Goal: Task Accomplishment & Management: Manage account settings

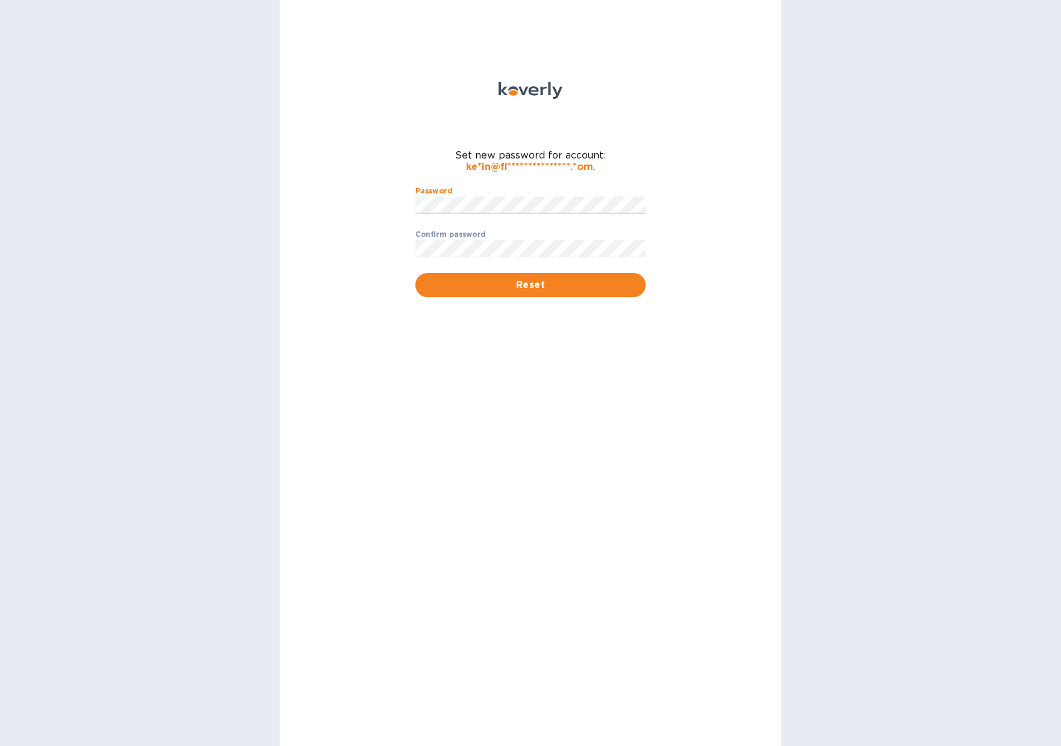
click at [712, 251] on div "**********" at bounding box center [531, 373] width 502 height 746
click at [613, 396] on div "**********" at bounding box center [531, 373] width 502 height 746
click at [552, 283] on span "Reset" at bounding box center [530, 285] width 211 height 14
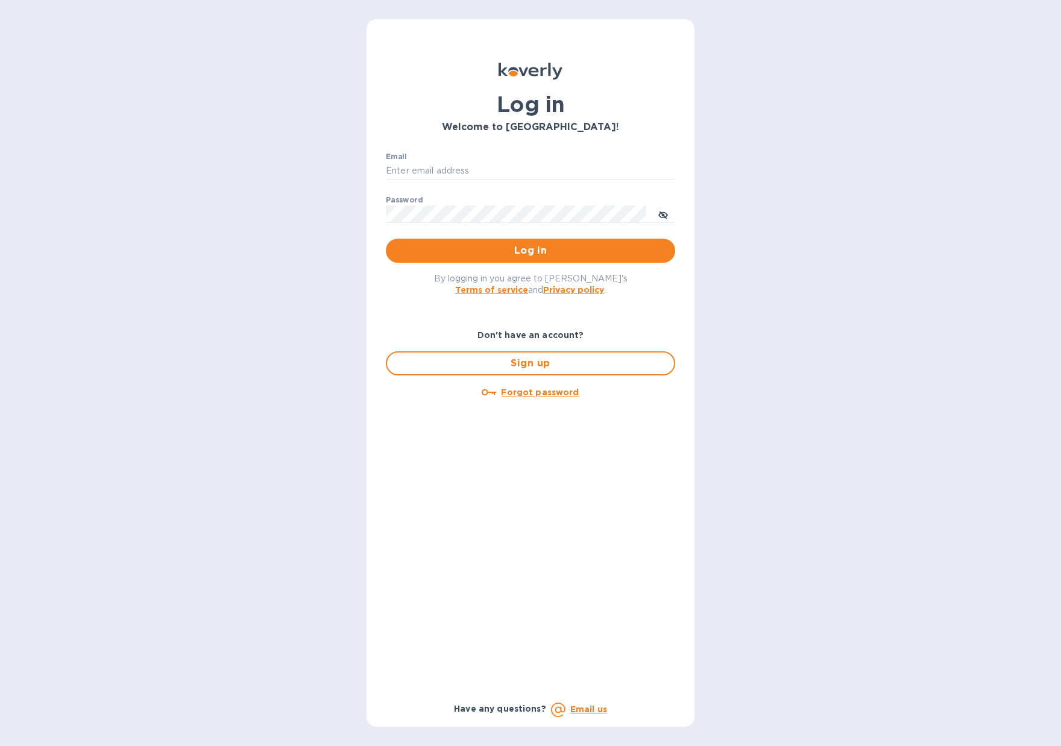
type input "kevin@flyingblueimports.com"
click at [544, 250] on span "Log in" at bounding box center [531, 251] width 270 height 14
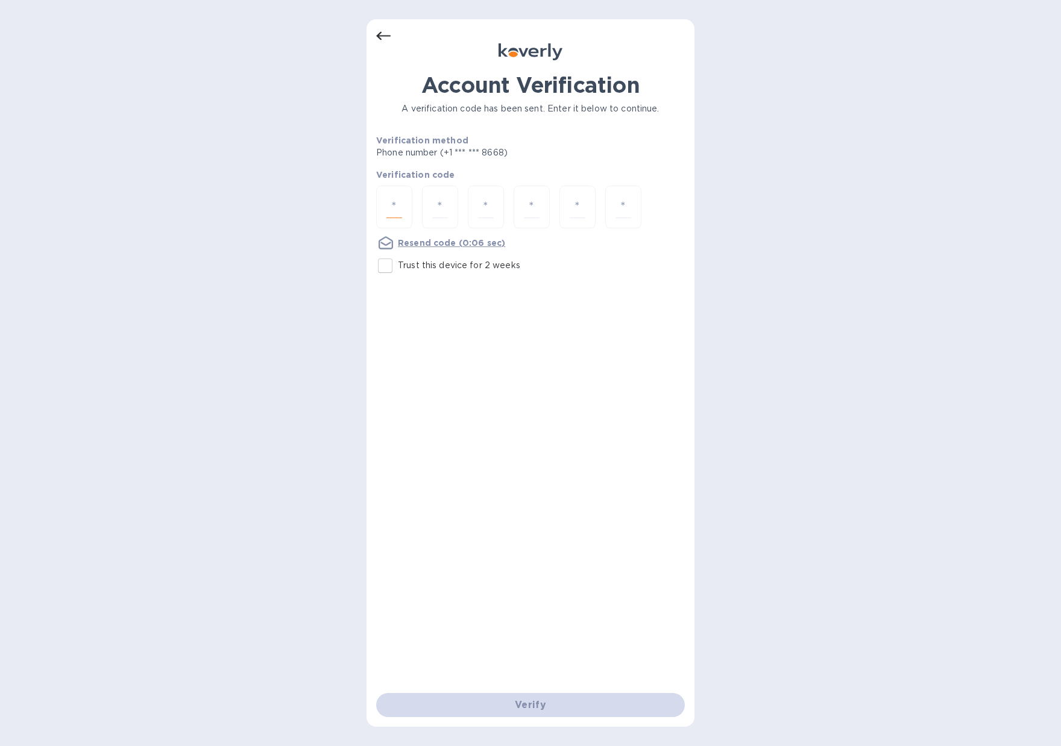
click at [393, 206] on input "number" at bounding box center [394, 207] width 16 height 22
type input "1"
type input "5"
type input "9"
type input "3"
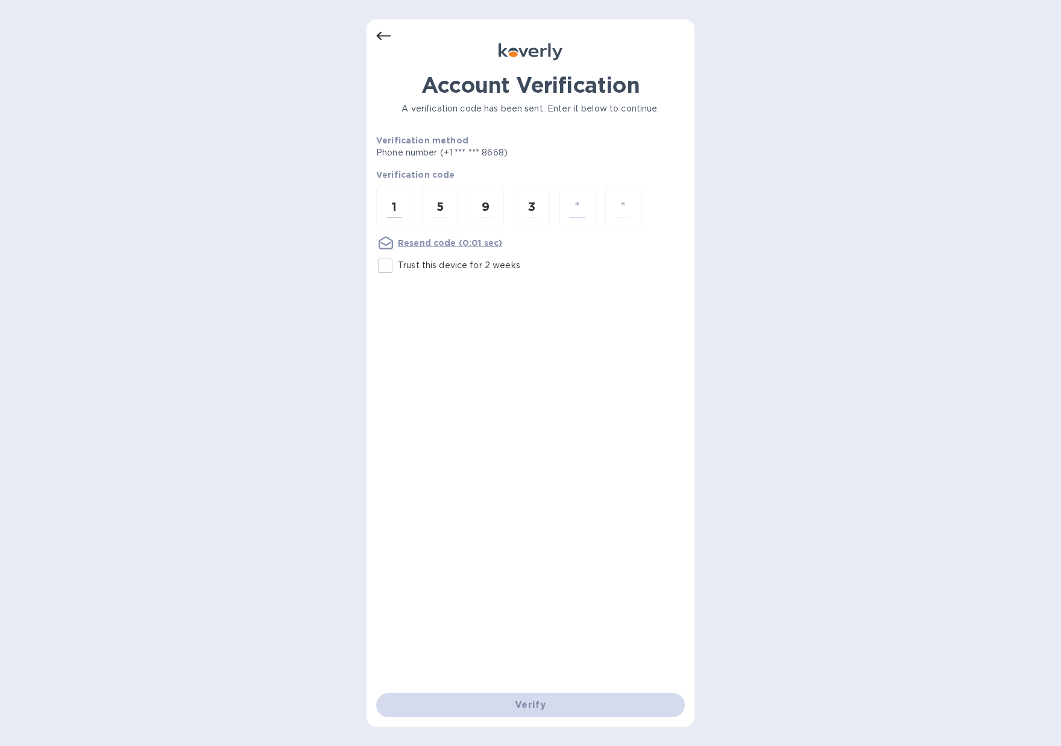
type input "5"
type input "8"
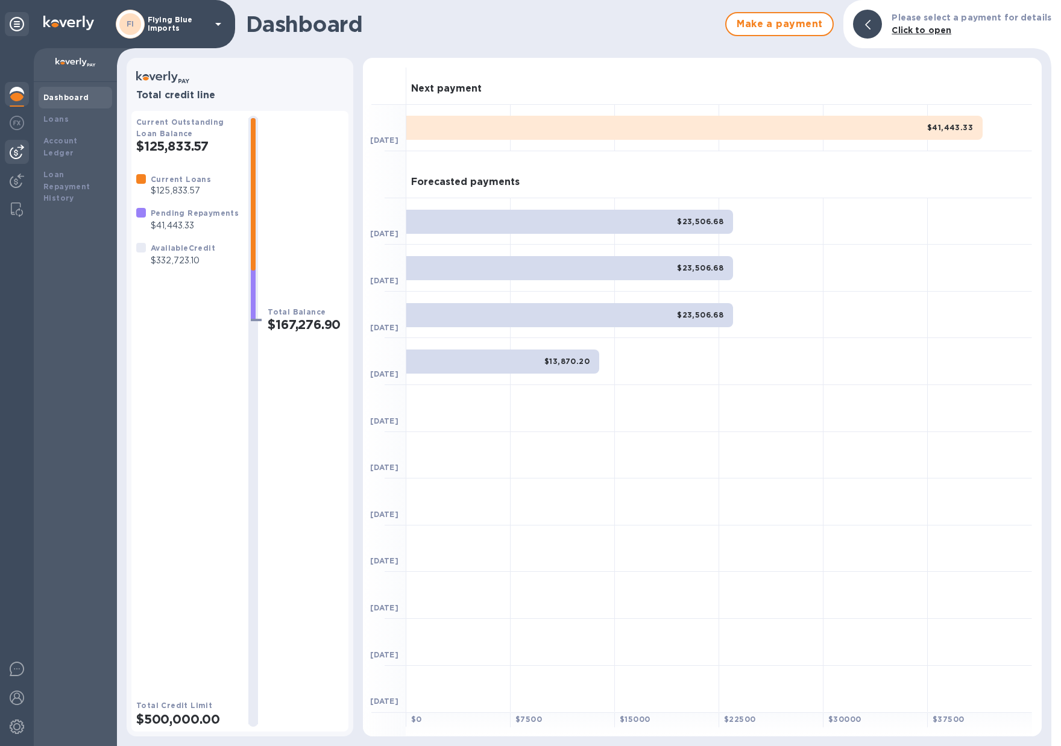
click at [18, 147] on img at bounding box center [17, 152] width 14 height 14
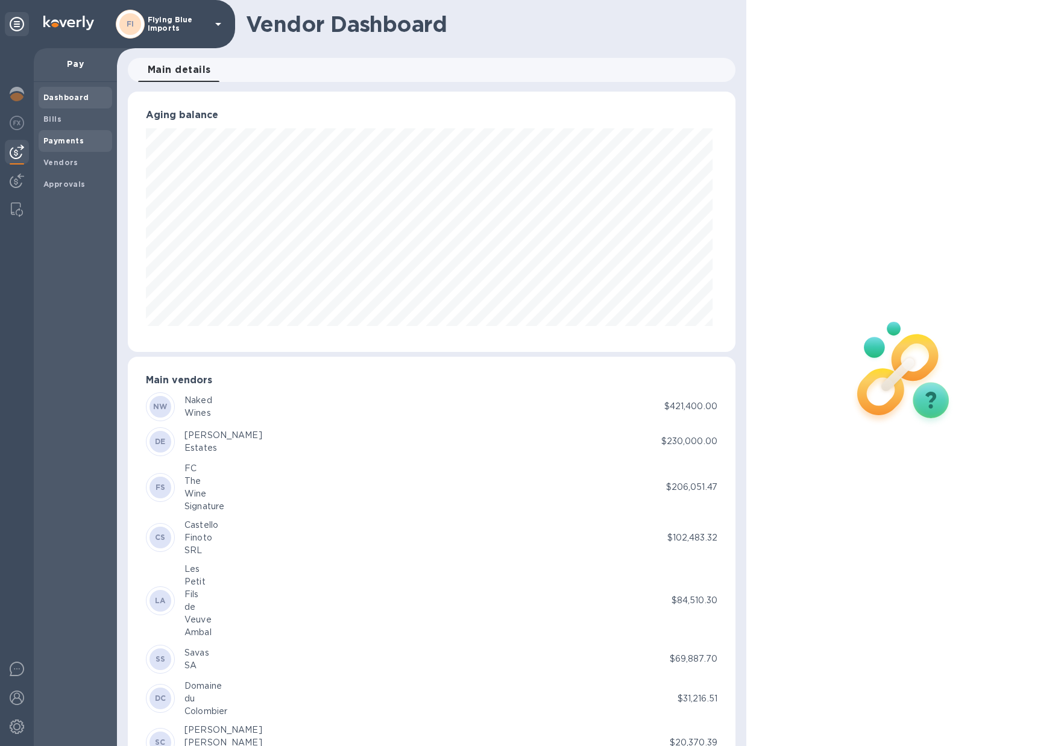
click at [69, 147] on span "Payments" at bounding box center [63, 141] width 40 height 12
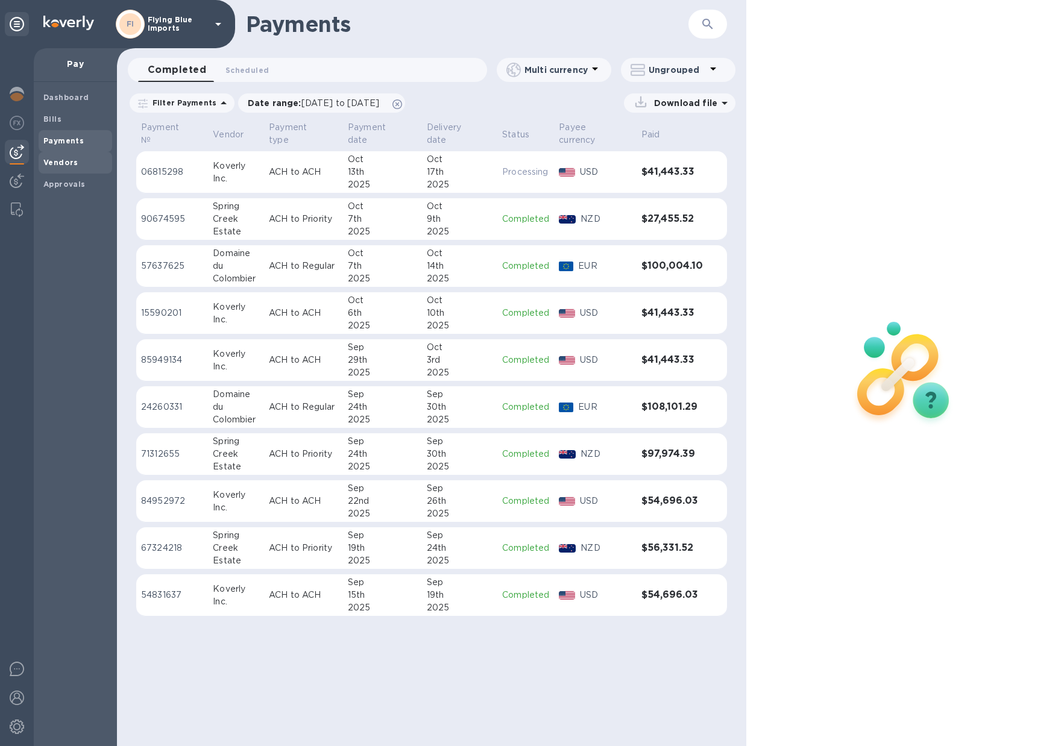
click at [61, 163] on b "Vendors" at bounding box center [60, 162] width 35 height 9
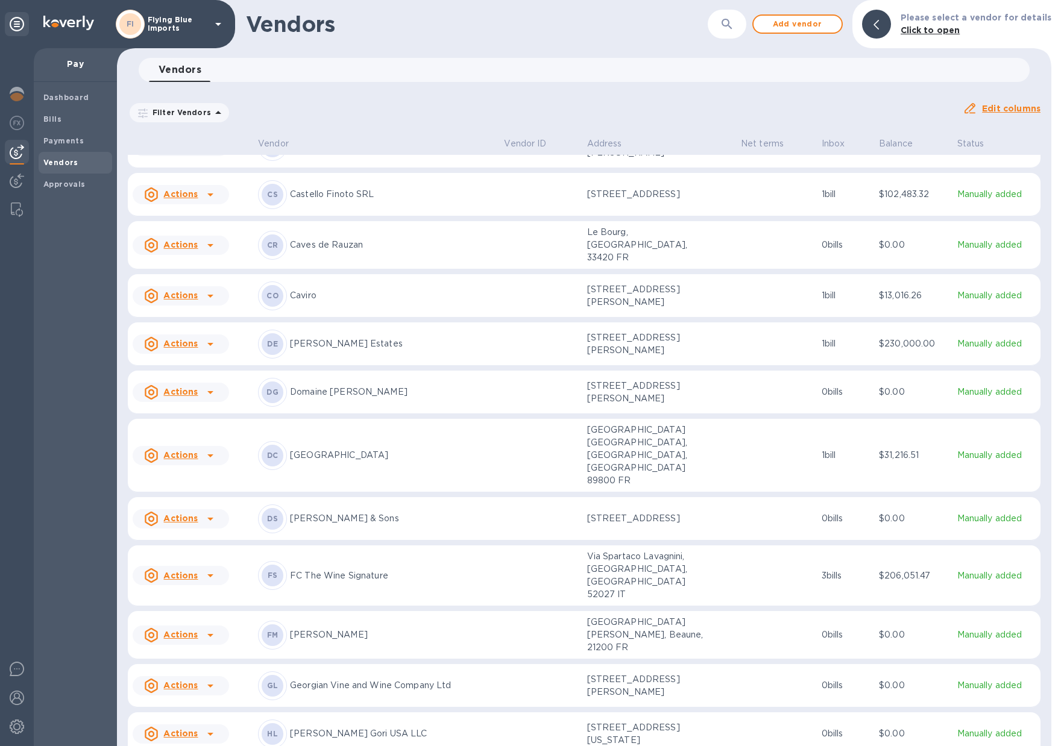
scroll to position [237, 0]
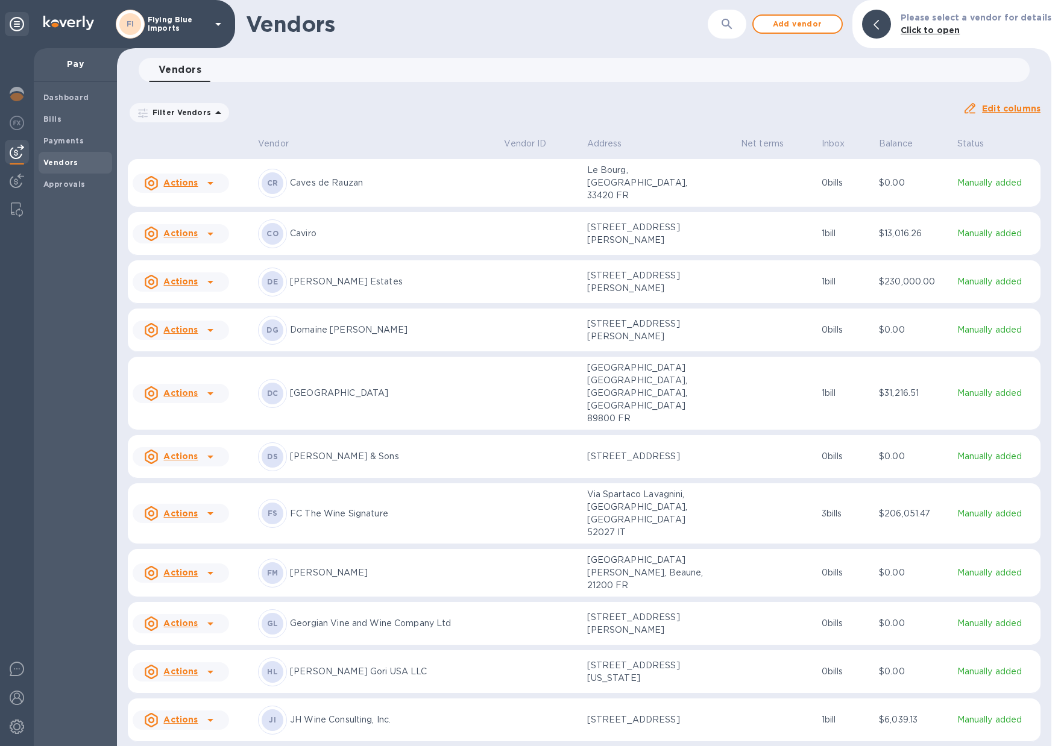
click at [335, 666] on p "[PERSON_NAME] Gori USA LLC" at bounding box center [392, 672] width 204 height 13
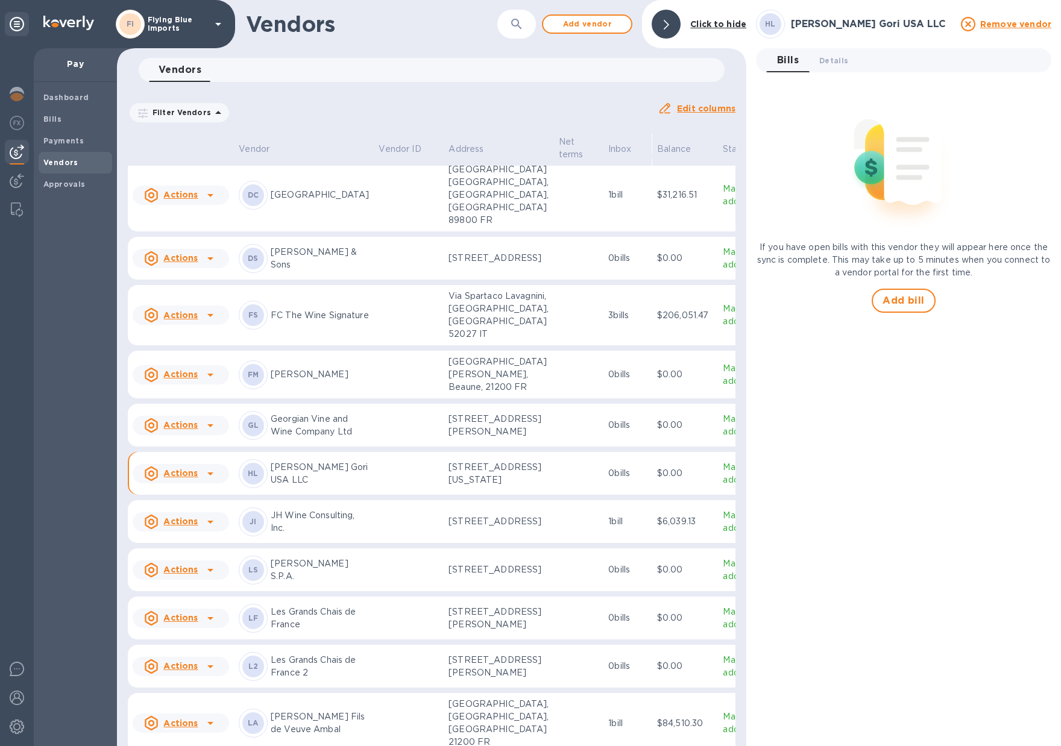
scroll to position [478, 0]
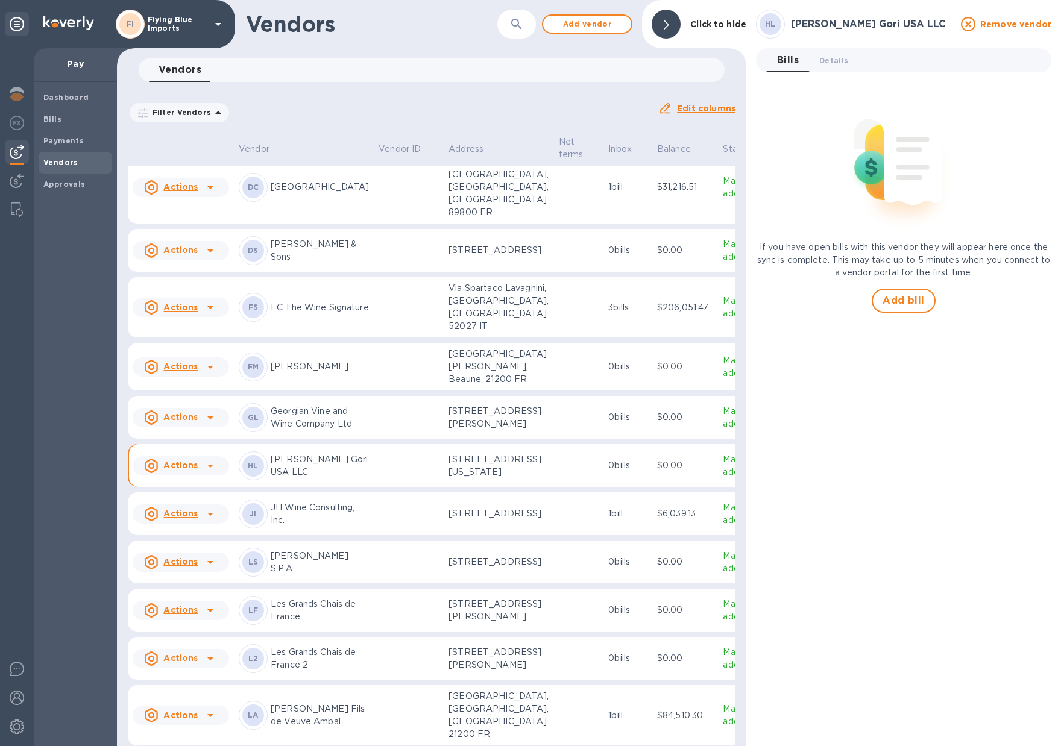
click at [338, 479] on p "[PERSON_NAME] Gori USA LLC" at bounding box center [320, 465] width 98 height 25
click at [192, 470] on u "Actions" at bounding box center [180, 466] width 34 height 10
click at [195, 593] on h3 "Vendor actions" at bounding box center [192, 595] width 119 height 11
click at [292, 479] on p "[PERSON_NAME] Gori USA LLC" at bounding box center [320, 465] width 98 height 25
click at [255, 470] on b "HL" at bounding box center [253, 465] width 11 height 9
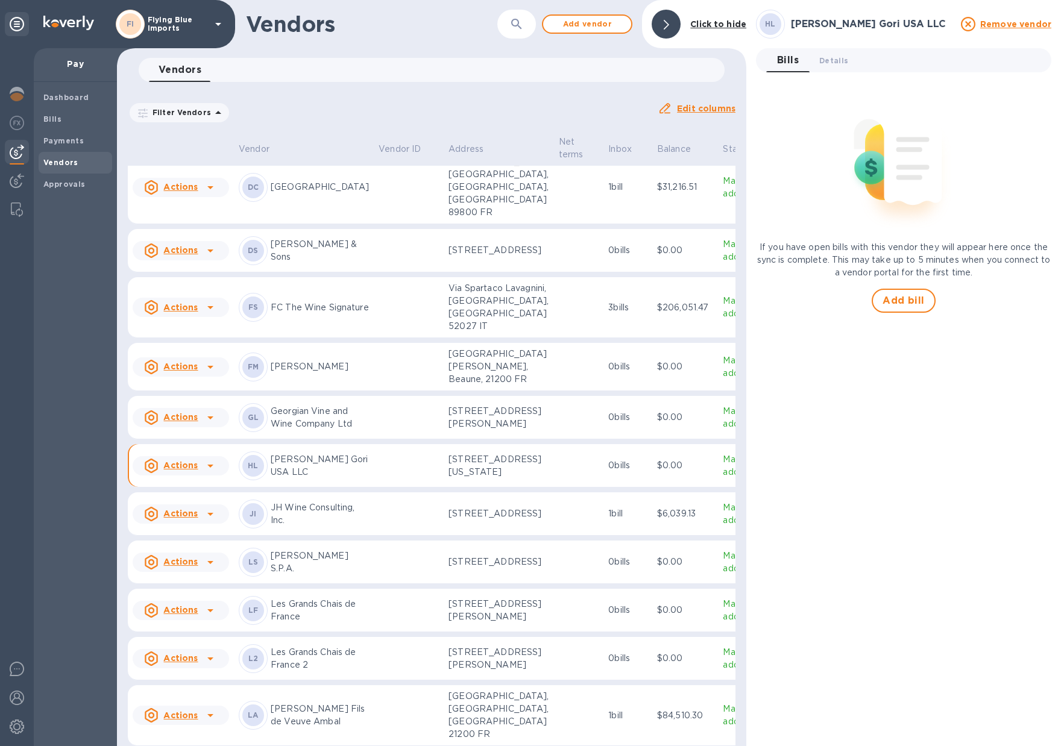
click at [212, 116] on icon at bounding box center [218, 113] width 14 height 14
click at [357, 93] on div "Filter Vendors Filters Auto pay: All Edit columns" at bounding box center [431, 108] width 617 height 42
click at [311, 74] on div "Vendors 0" at bounding box center [437, 70] width 576 height 24
click at [519, 19] on icon "button" at bounding box center [516, 24] width 14 height 14
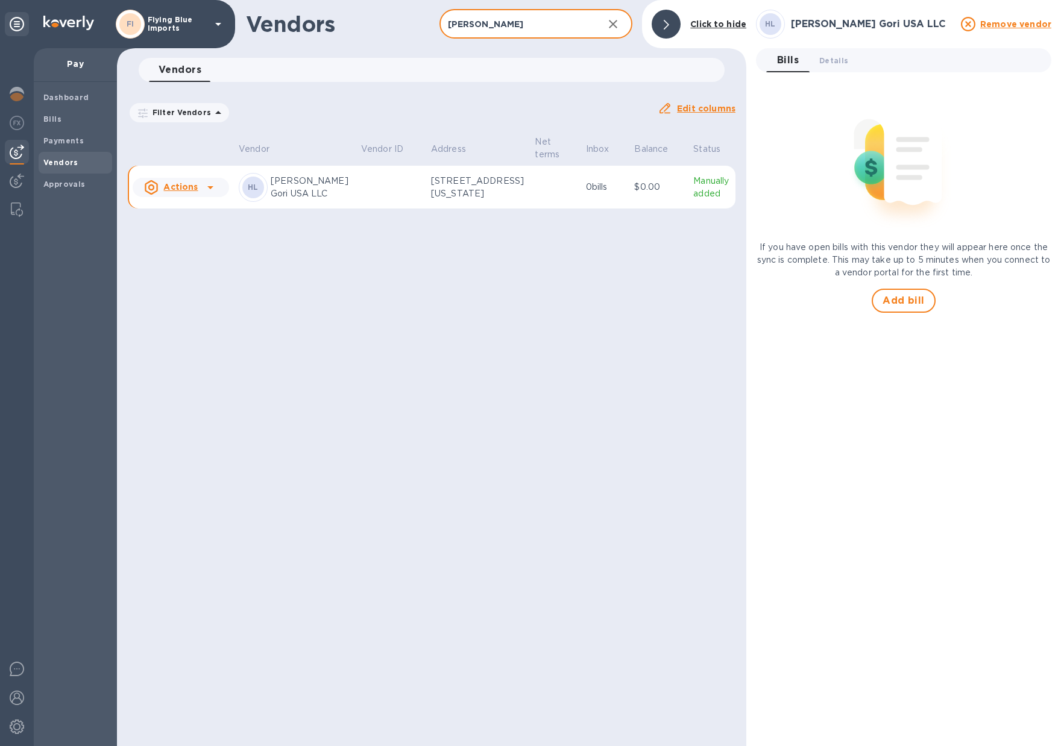
type input "[PERSON_NAME]"
click at [195, 189] on u "Actions" at bounding box center [180, 187] width 34 height 10
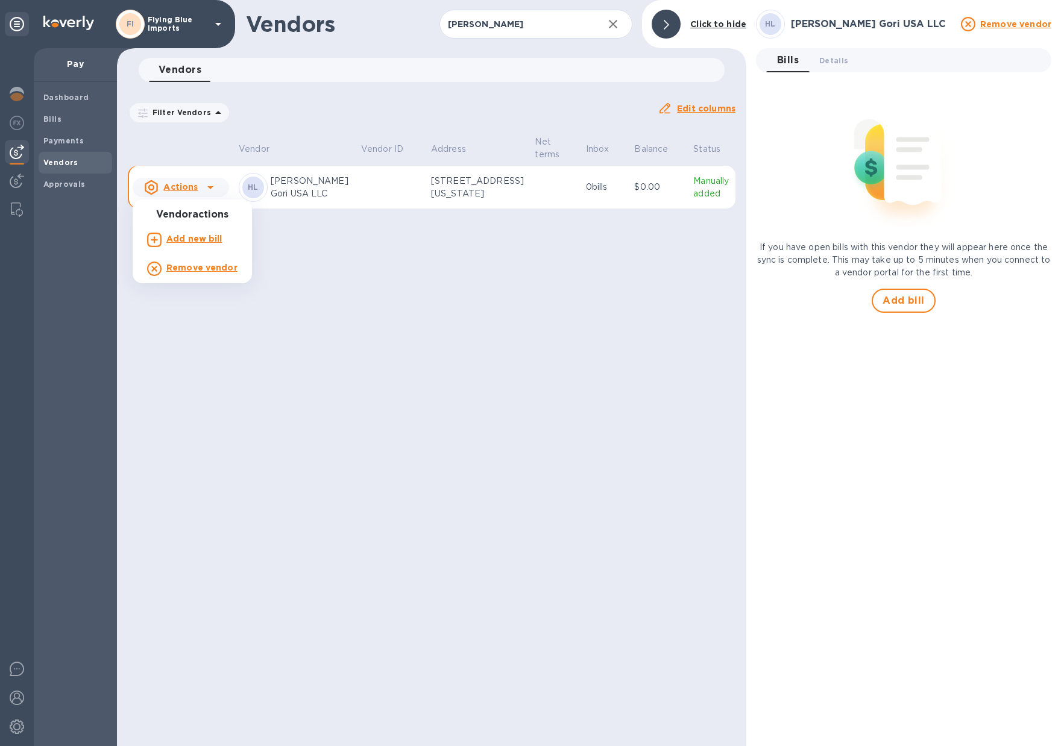
click at [205, 236] on b "Add new bill" at bounding box center [194, 239] width 56 height 10
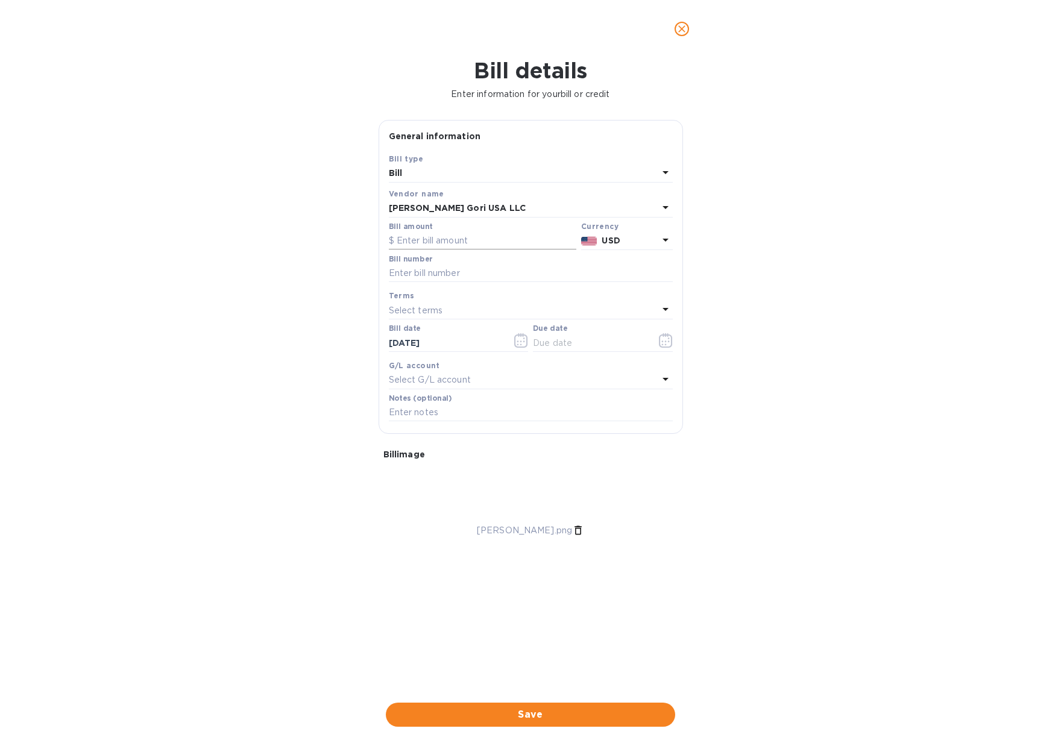
click at [437, 238] on input "text" at bounding box center [483, 241] width 188 height 18
click at [440, 255] on div "Bill number" at bounding box center [530, 270] width 289 height 35
click at [435, 243] on input "text" at bounding box center [483, 241] width 188 height 18
type input "240,967.70"
click at [588, 274] on input "text" at bounding box center [531, 274] width 284 height 18
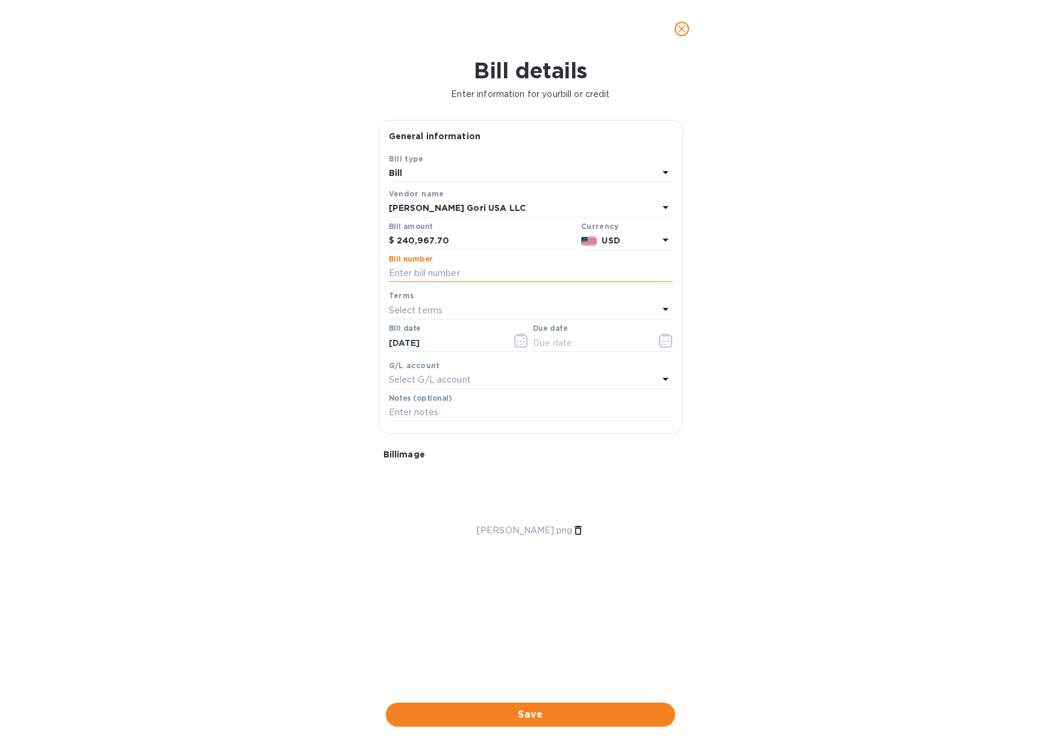
paste input "5312535483 5312535486 5312536825 5312536828 5312538018 5312538681 5312547586 53…"
type input "5312535483 5312535486 5312536825 5312536828 5312538018 5312538681 5312547586 53…"
click at [417, 414] on input "text" at bounding box center [531, 413] width 284 height 18
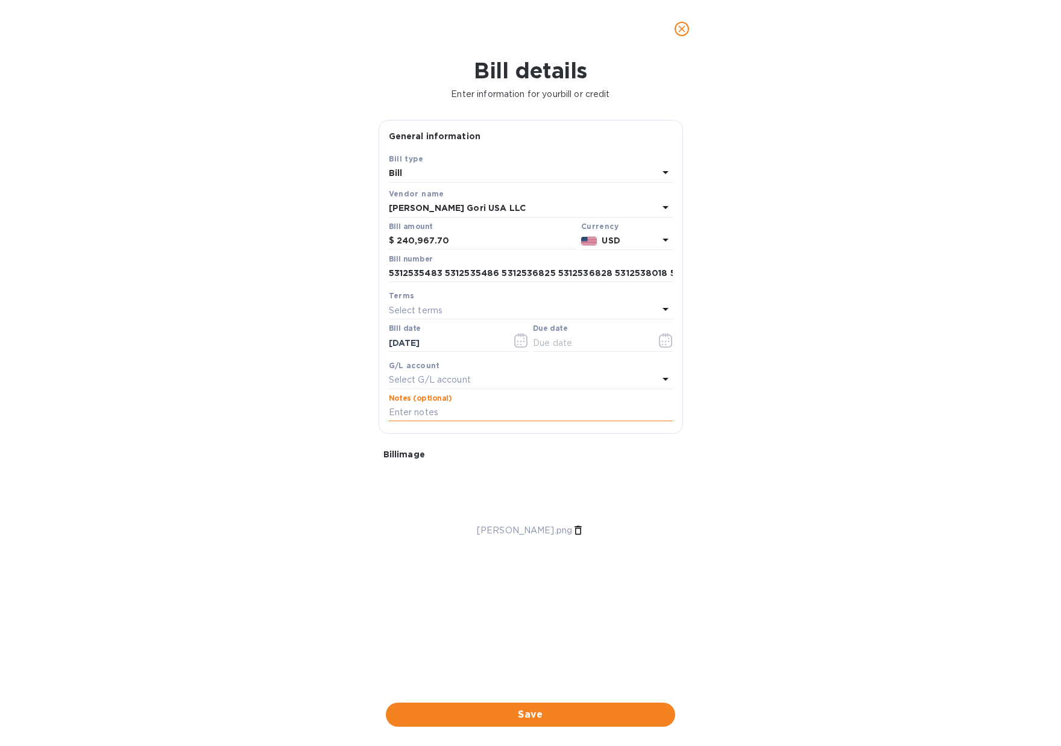
paste input "5312535483 5312535486 5312536825 5312536828 5312538018 5312538681 5312547586 53…"
type input "5312535483 5312535486 5312536825 5312536828 5312538018 5312538681 5312547586 53…"
click at [780, 458] on div "Bill details Enter information for your bill or credit General information Save…" at bounding box center [530, 402] width 1061 height 689
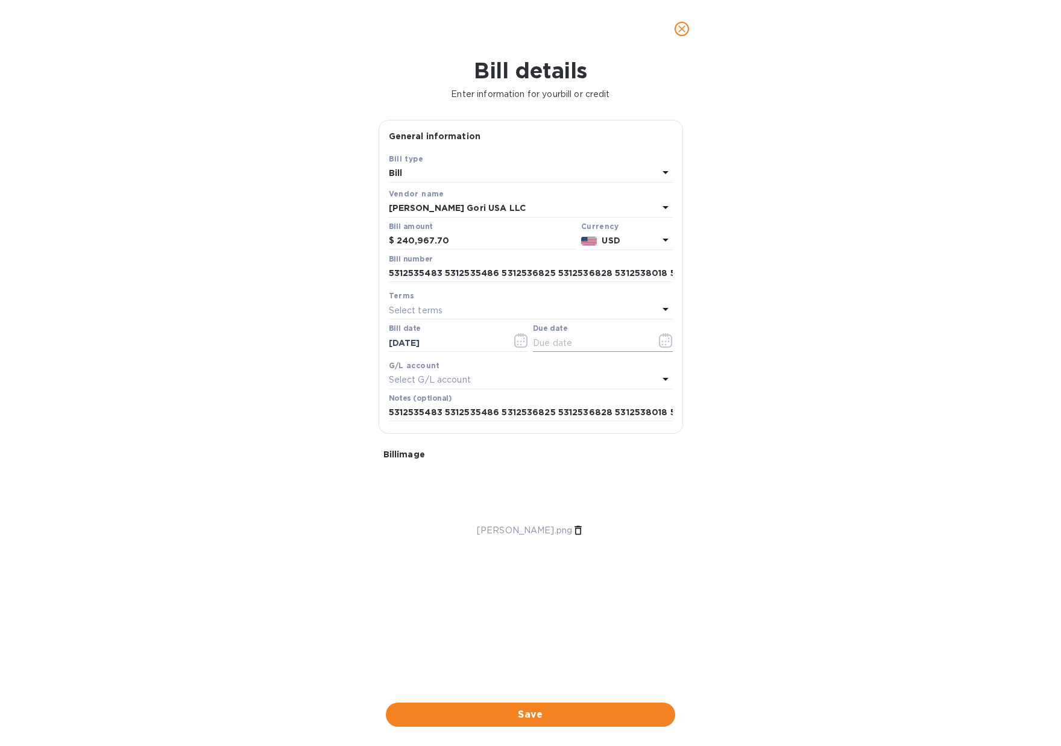
click at [552, 350] on input "text" at bounding box center [590, 343] width 114 height 18
type input "[DATE]"
click at [799, 427] on div "Bill details Enter information for your bill or credit General information Save…" at bounding box center [530, 402] width 1061 height 689
click at [543, 713] on span "Save" at bounding box center [531, 715] width 270 height 14
click at [465, 370] on div "G/L account" at bounding box center [531, 365] width 284 height 13
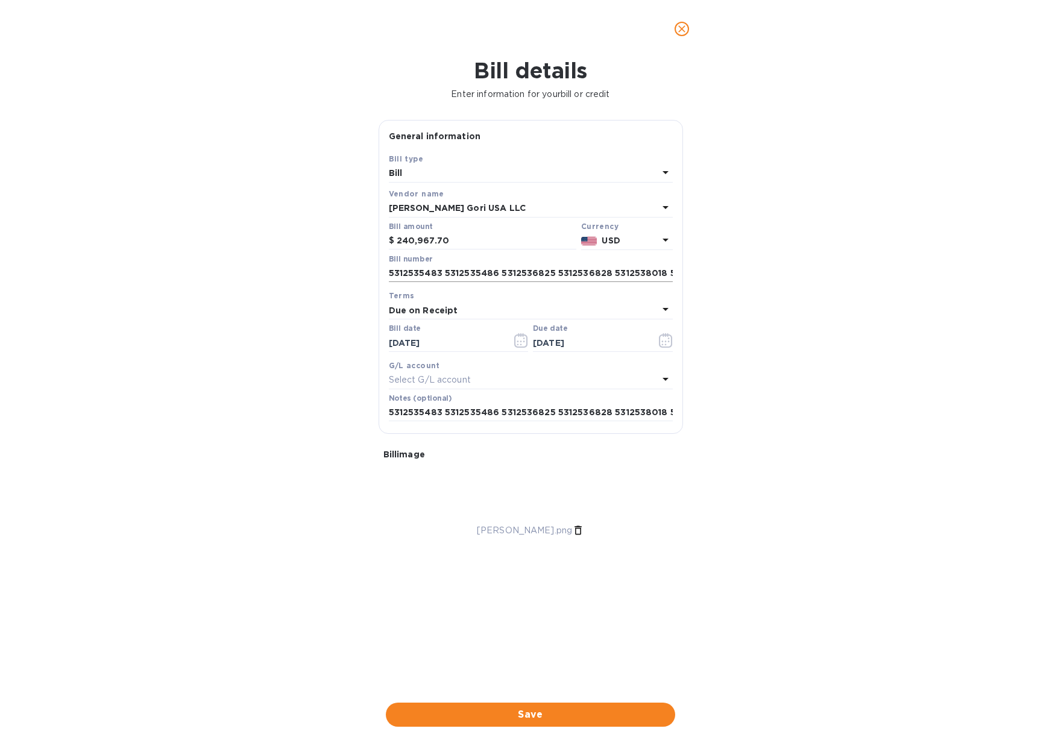
click at [438, 280] on input "5312535483 5312535486 5312536825 5312536828 5312538018 5312538681 5312547586 53…" at bounding box center [531, 274] width 284 height 18
drag, startPoint x: 389, startPoint y: 273, endPoint x: 828, endPoint y: 273, distance: 438.9
click at [828, 273] on div "Bill details Enter information for your bill or credit General information Save…" at bounding box center [530, 402] width 1061 height 689
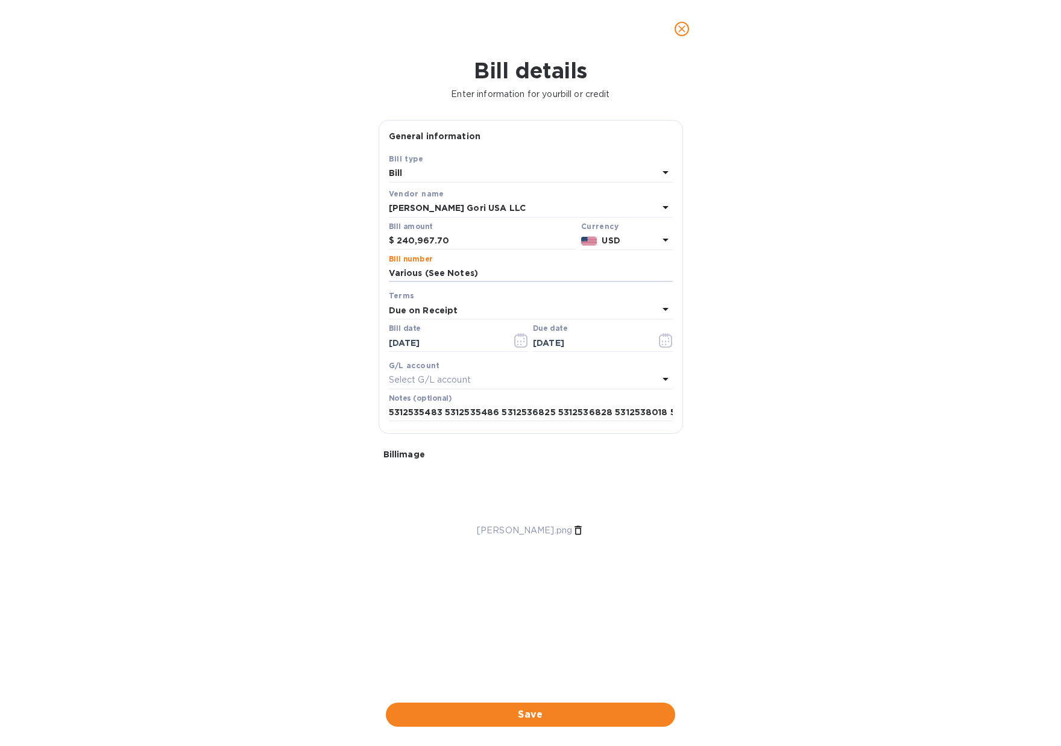
click at [913, 409] on div "Bill details Enter information for your bill or credit General information Save…" at bounding box center [530, 402] width 1061 height 689
click at [553, 717] on span "Save" at bounding box center [531, 715] width 270 height 14
click at [1017, 684] on icon "Close" at bounding box center [1014, 684] width 12 height 12
click at [526, 405] on div "Notes (optional) 5312535483 5312535486 5312536825 5312536828 5312538018 5312538…" at bounding box center [531, 408] width 284 height 28
click at [532, 415] on input "5312535483 5312535486 5312536825 5312536828 5312538018 5312538681 5312547586 53…" at bounding box center [531, 413] width 284 height 18
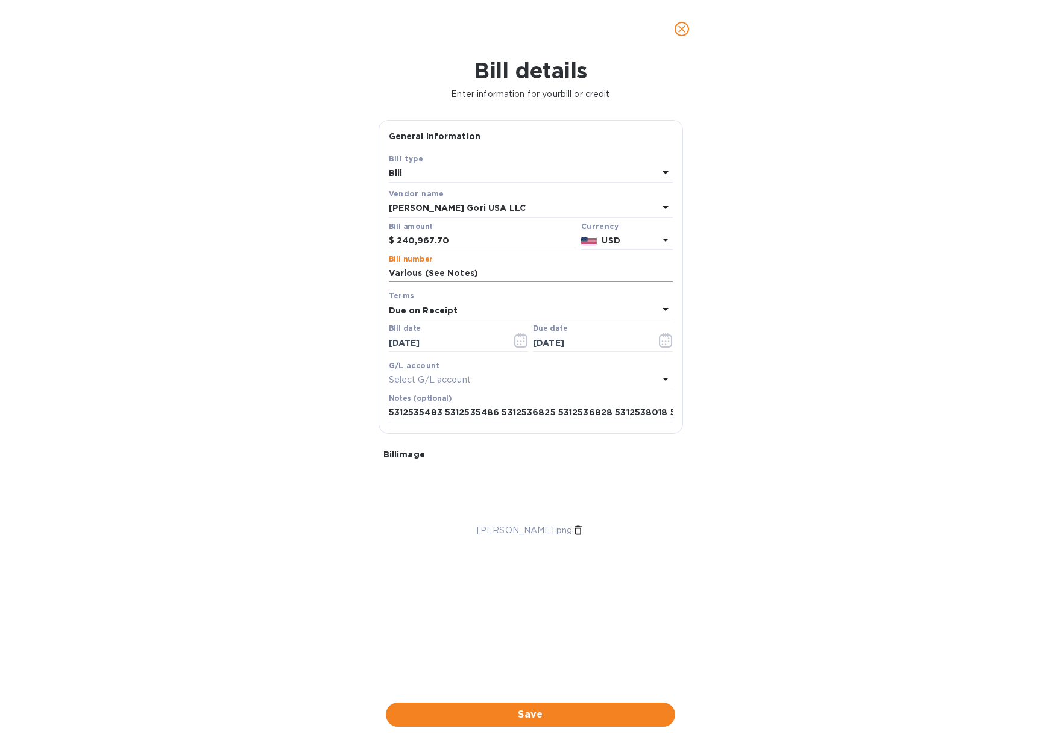
drag, startPoint x: 483, startPoint y: 277, endPoint x: 423, endPoint y: 277, distance: 59.7
click at [423, 277] on input "Various (See Notes)" at bounding box center [531, 274] width 284 height 18
type input "Various"
click at [402, 412] on input "5312535483 5312535486 5312536825 5312536828 5312538018 5312538681 5312547586 53…" at bounding box center [531, 413] width 284 height 18
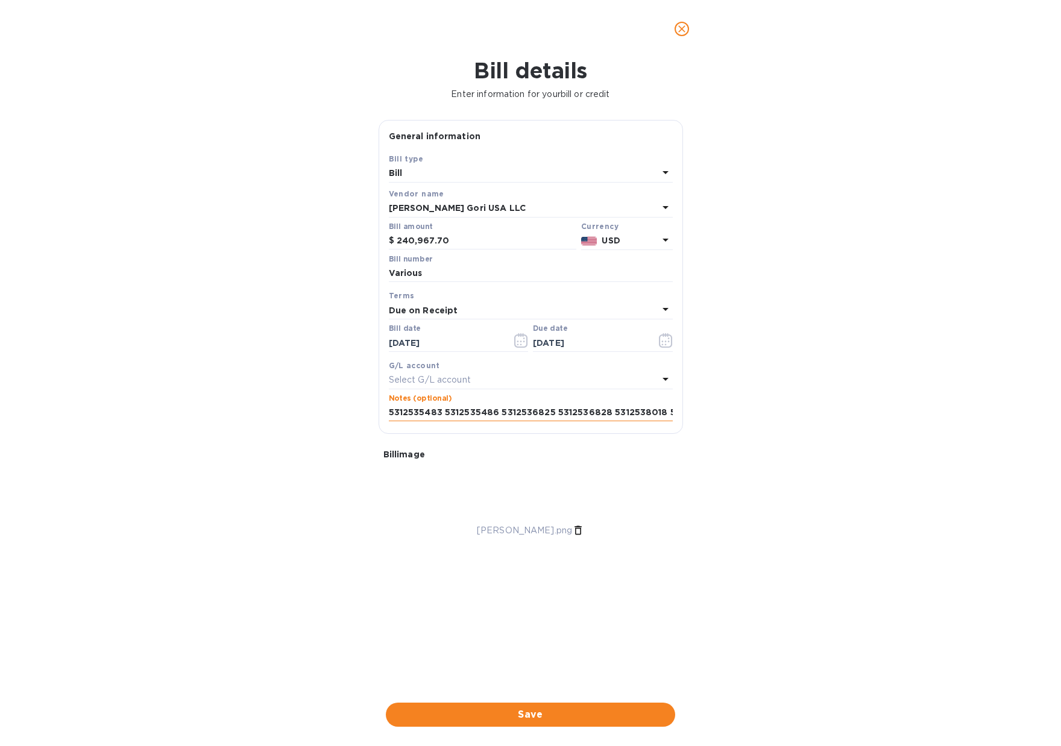
click at [402, 412] on input "5312535483 5312535486 5312536825 5312536828 5312538018 5312538681 5312547586 53…" at bounding box center [531, 413] width 284 height 18
type input "Various"
click at [565, 713] on span "Save" at bounding box center [531, 715] width 270 height 14
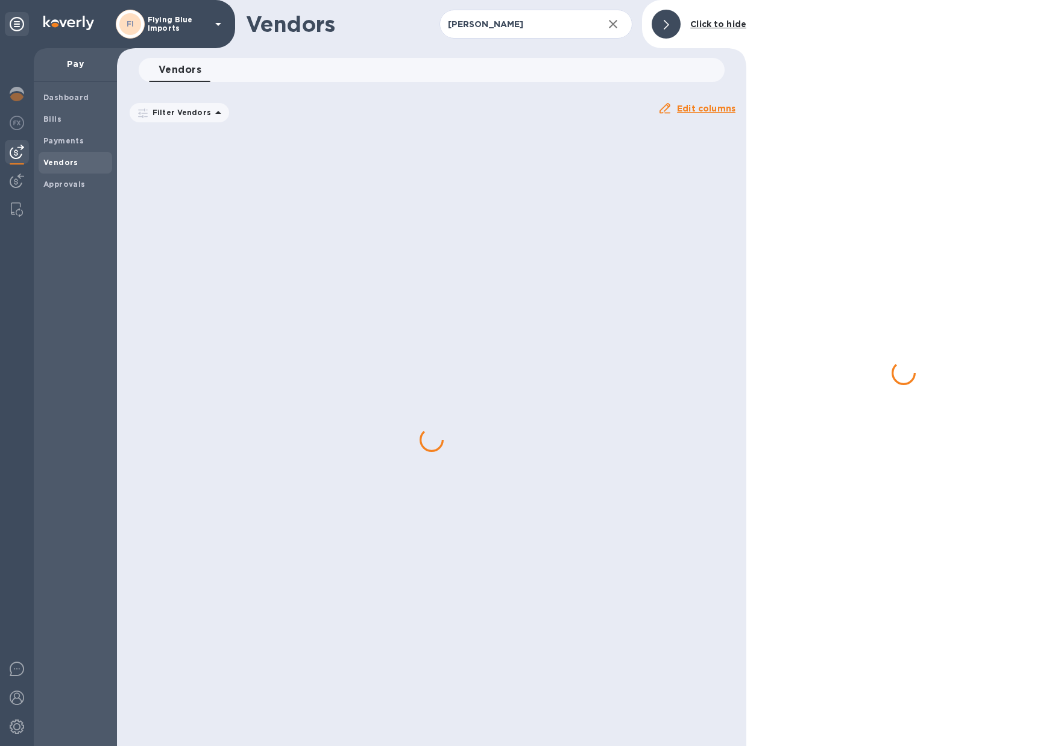
click at [844, 106] on div at bounding box center [903, 373] width 315 height 746
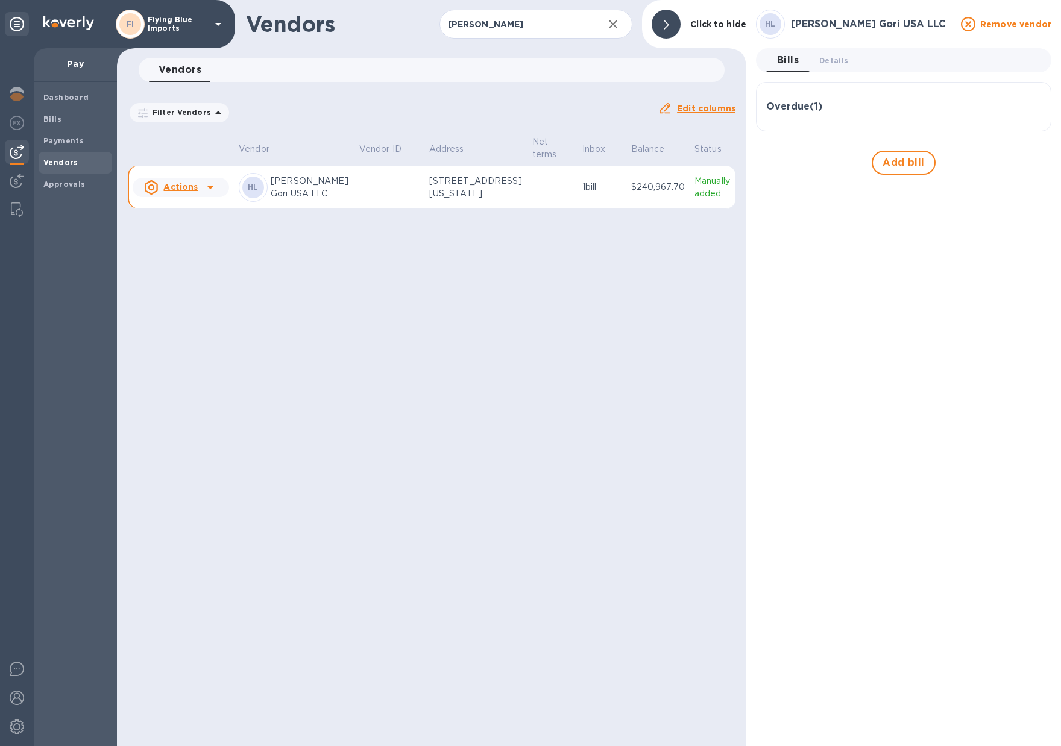
click at [651, 188] on p "$240,967.70" at bounding box center [658, 187] width 54 height 13
click at [848, 108] on div "Overdue ( 1 )" at bounding box center [903, 106] width 275 height 11
click at [1023, 162] on icon "button" at bounding box center [1030, 165] width 14 height 14
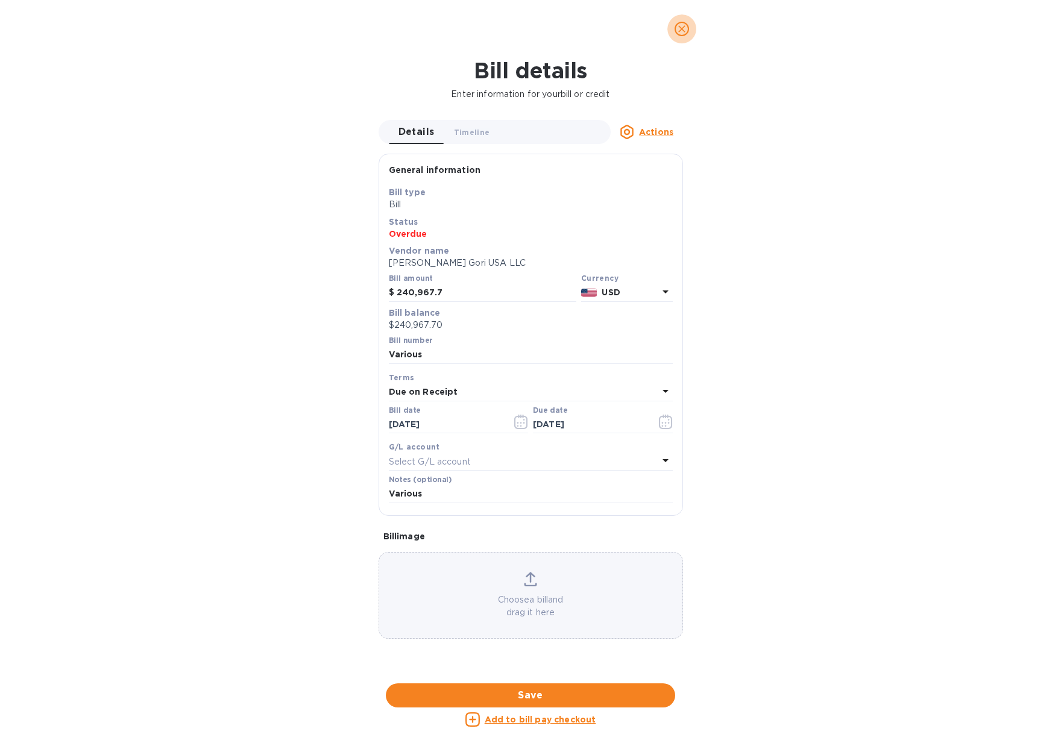
click at [687, 29] on icon "close" at bounding box center [682, 29] width 12 height 12
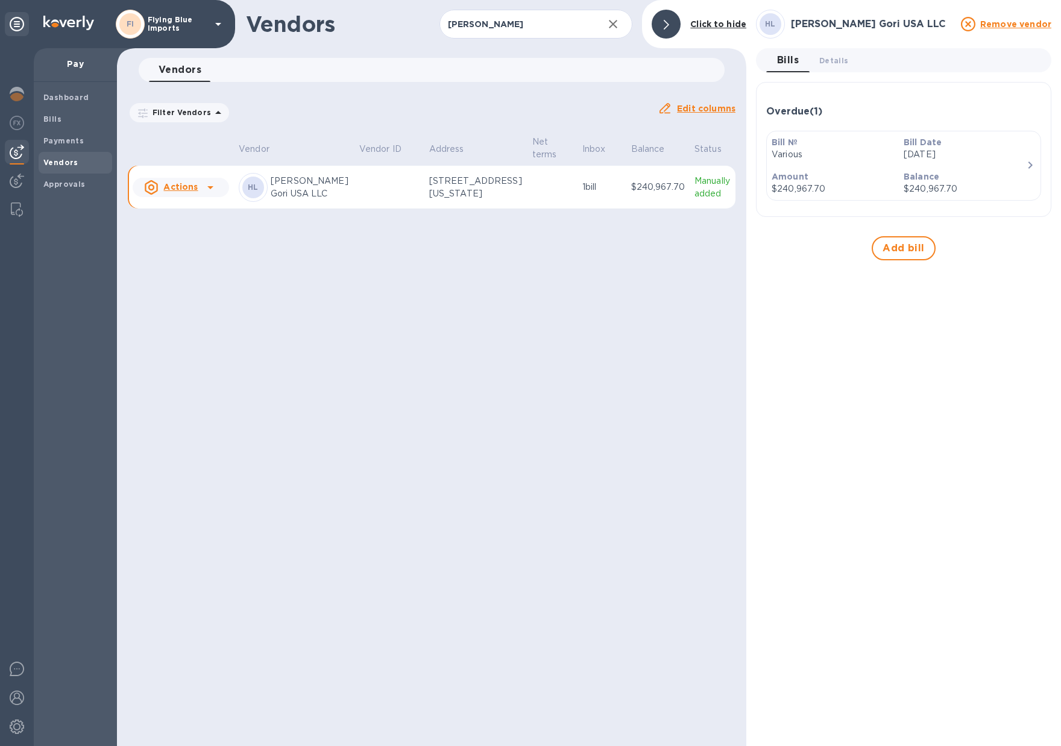
click at [646, 189] on p "$240,967.70" at bounding box center [658, 187] width 54 height 13
click at [982, 168] on div "Balance $240,967.70" at bounding box center [965, 183] width 132 height 34
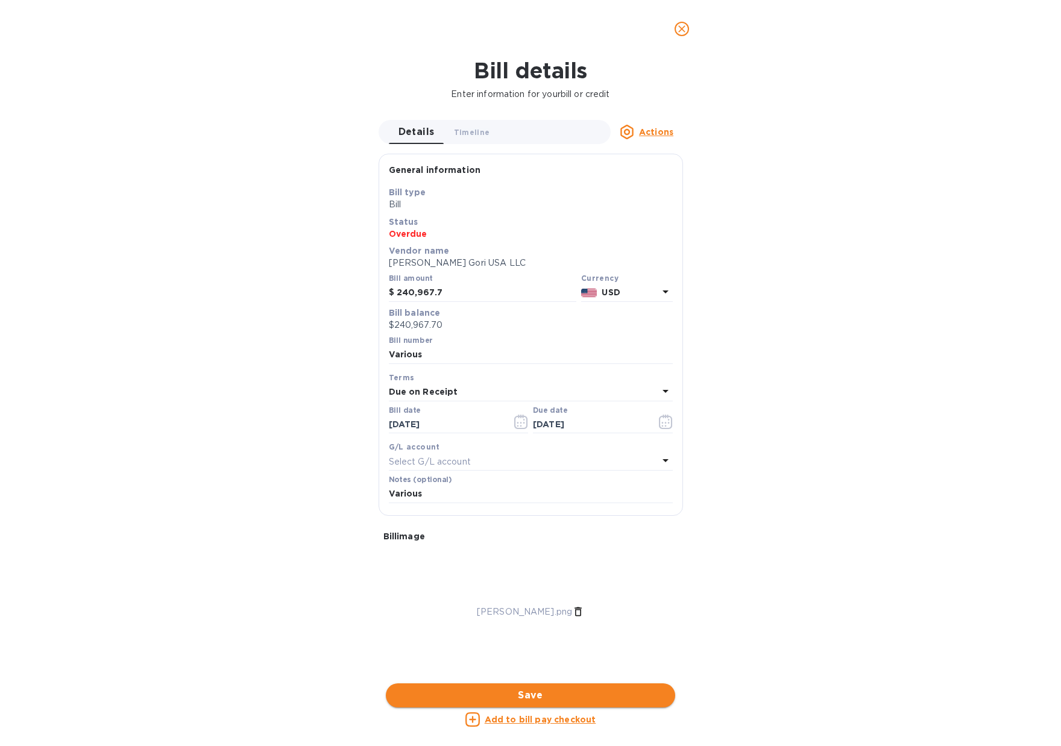
click at [549, 694] on span "Save" at bounding box center [531, 696] width 270 height 14
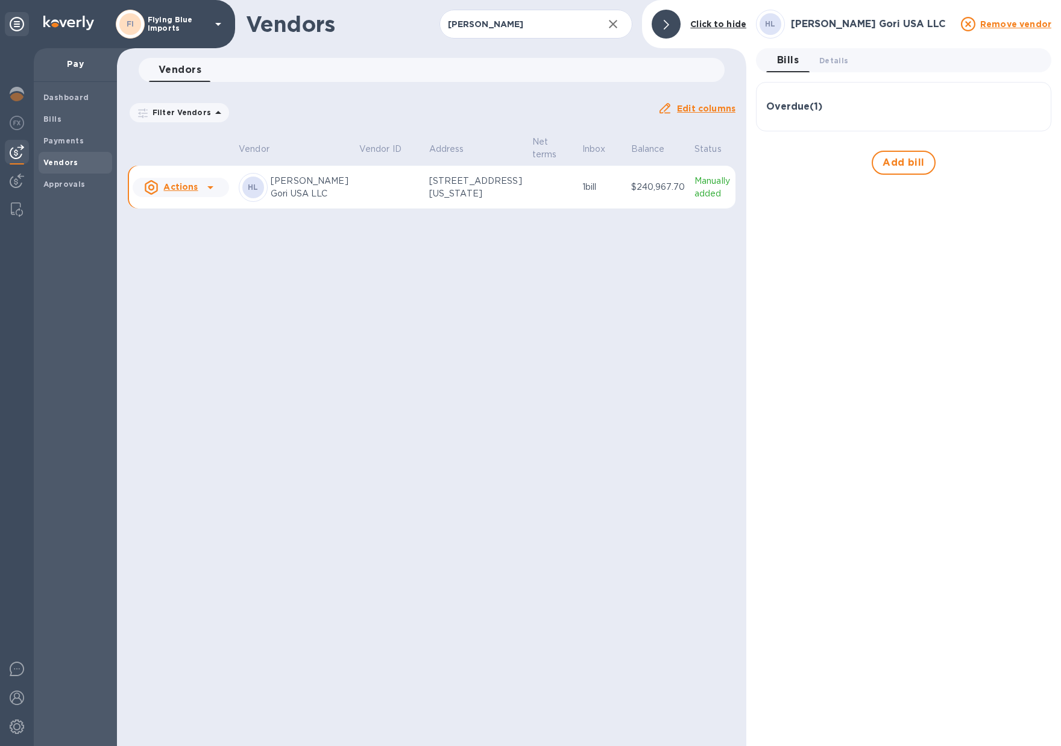
click at [847, 112] on div "Overdue ( 1 )" at bounding box center [903, 106] width 275 height 11
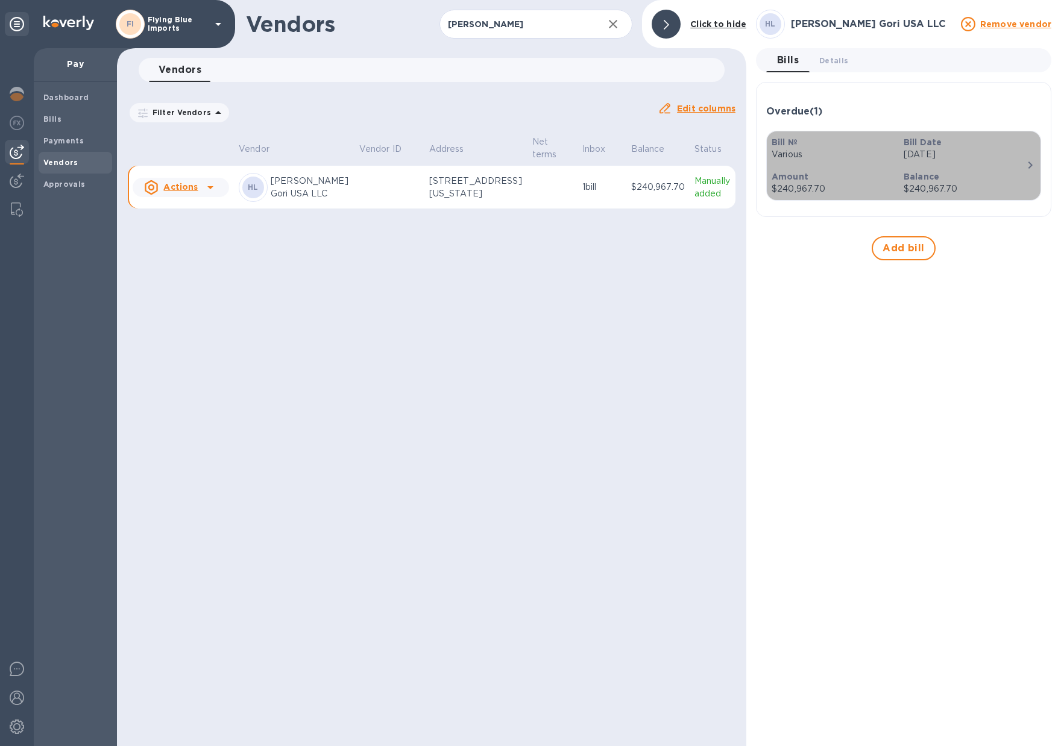
click at [984, 165] on div "Bill № Various Bill Date [DATE] Amount $240,967.70 Balance $240,967.70" at bounding box center [899, 165] width 264 height 69
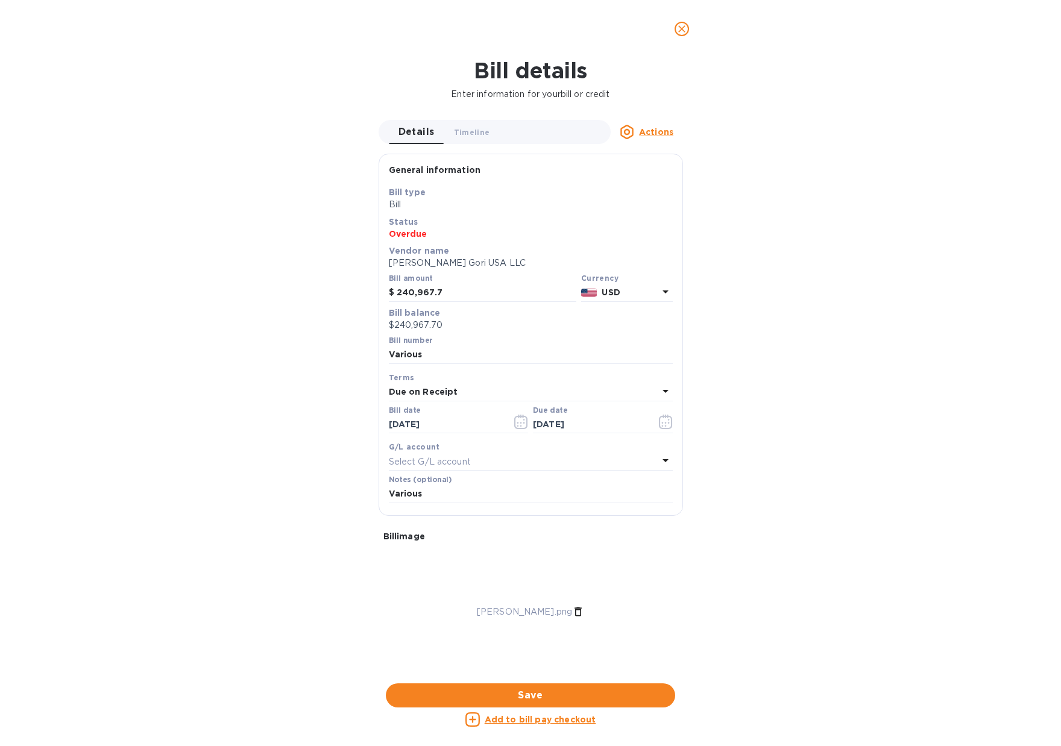
click at [578, 720] on u "Add to bill pay checkout" at bounding box center [541, 720] width 112 height 10
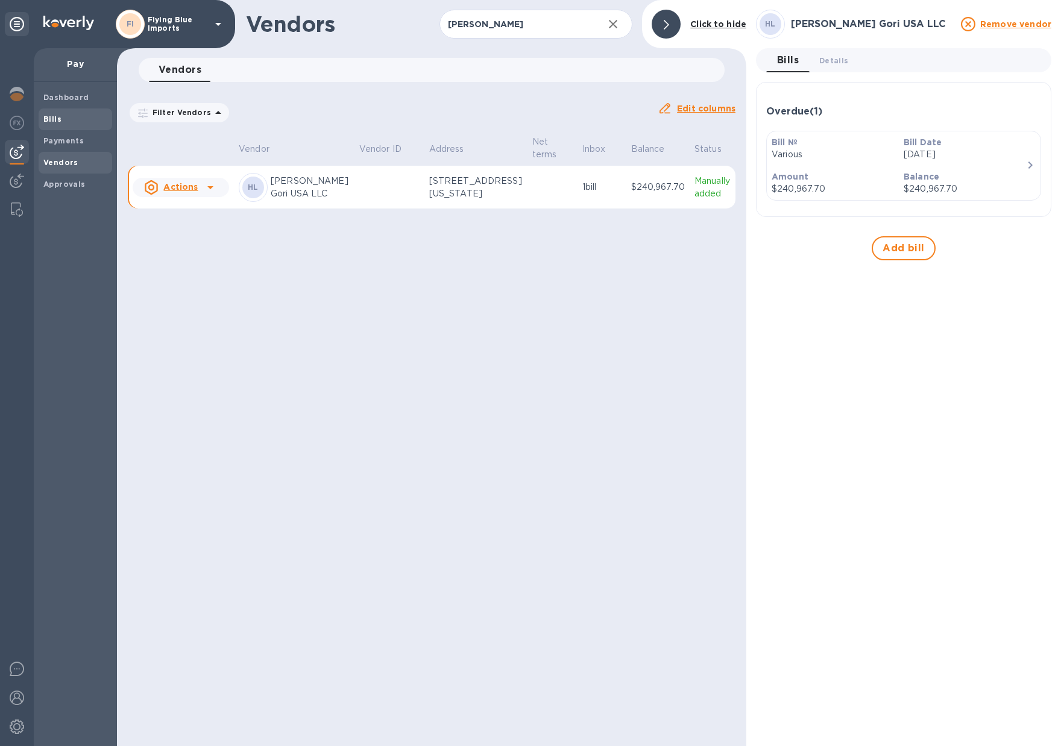
click at [54, 121] on b "Bills" at bounding box center [52, 119] width 18 height 9
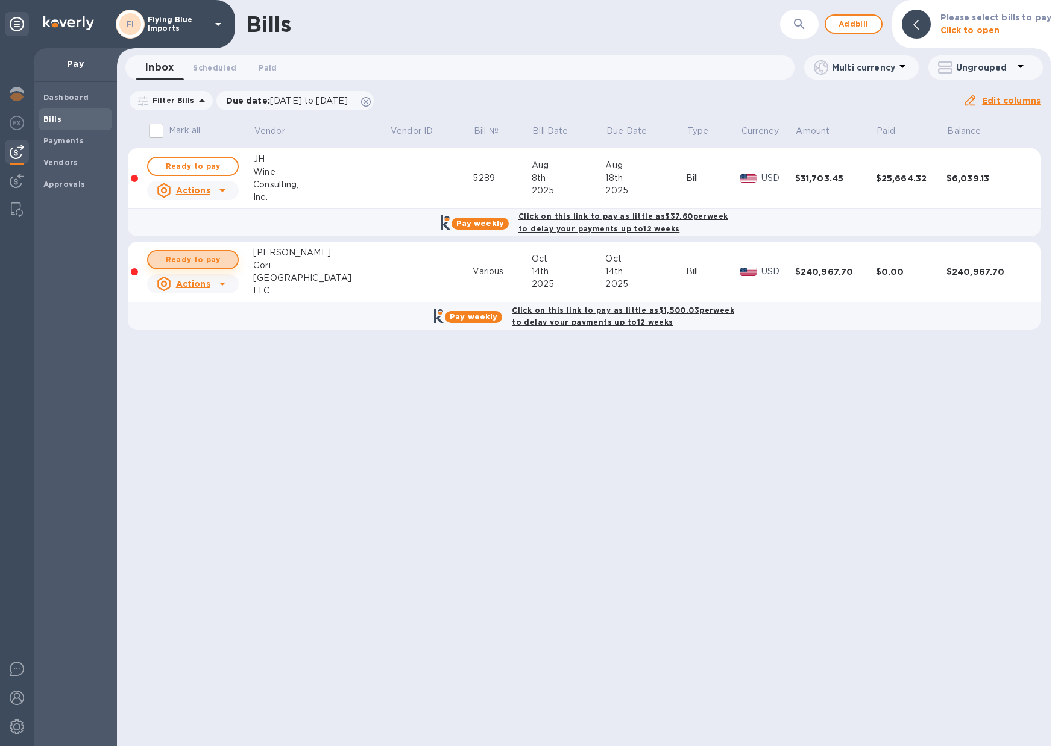
click at [205, 258] on span "Ready to pay" at bounding box center [193, 260] width 70 height 14
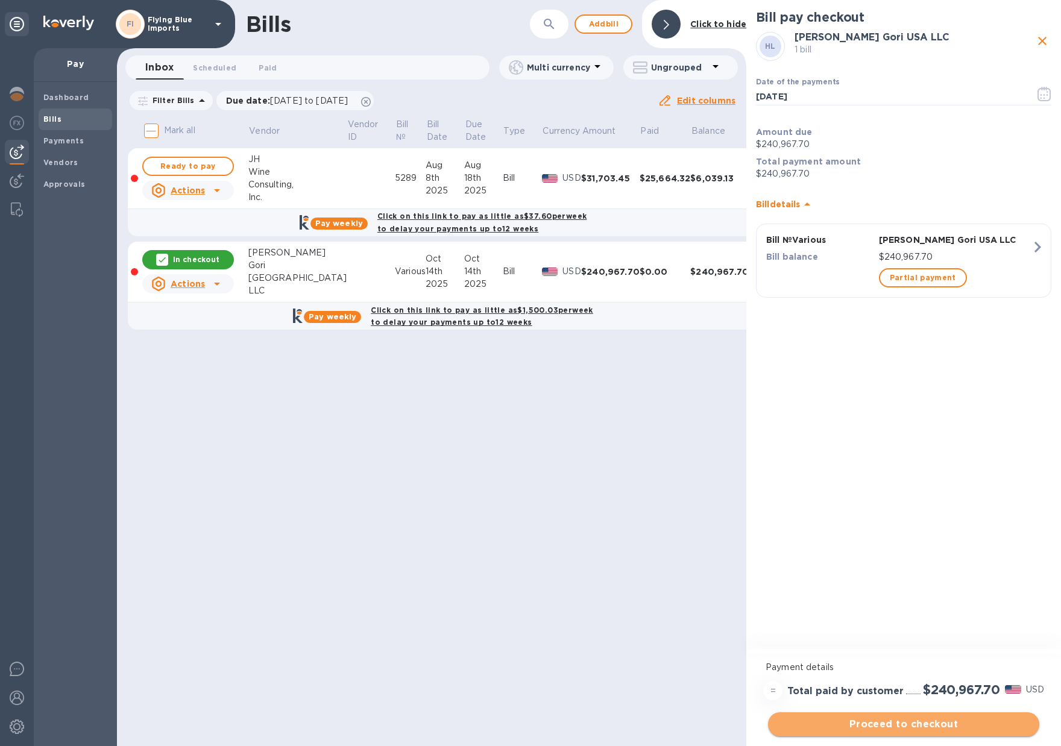
click at [935, 727] on span "Proceed to checkout" at bounding box center [904, 724] width 252 height 14
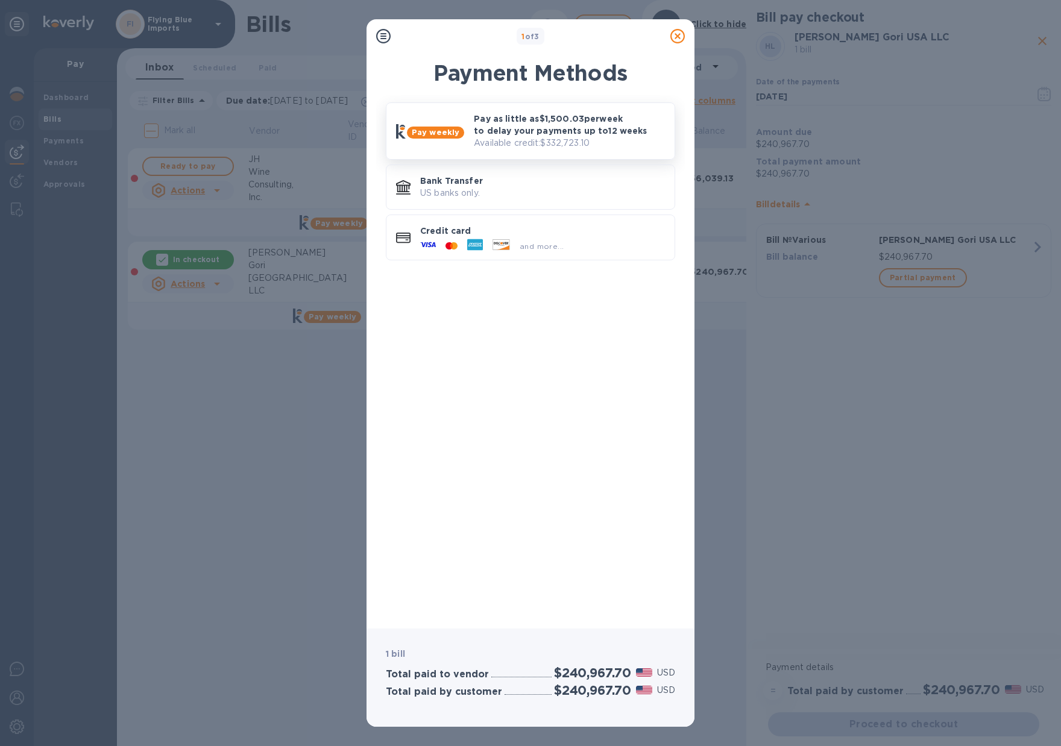
click at [598, 123] on p "Pay as little as $1,500.03 per week to delay your payments up to 12 weeks" at bounding box center [569, 125] width 191 height 24
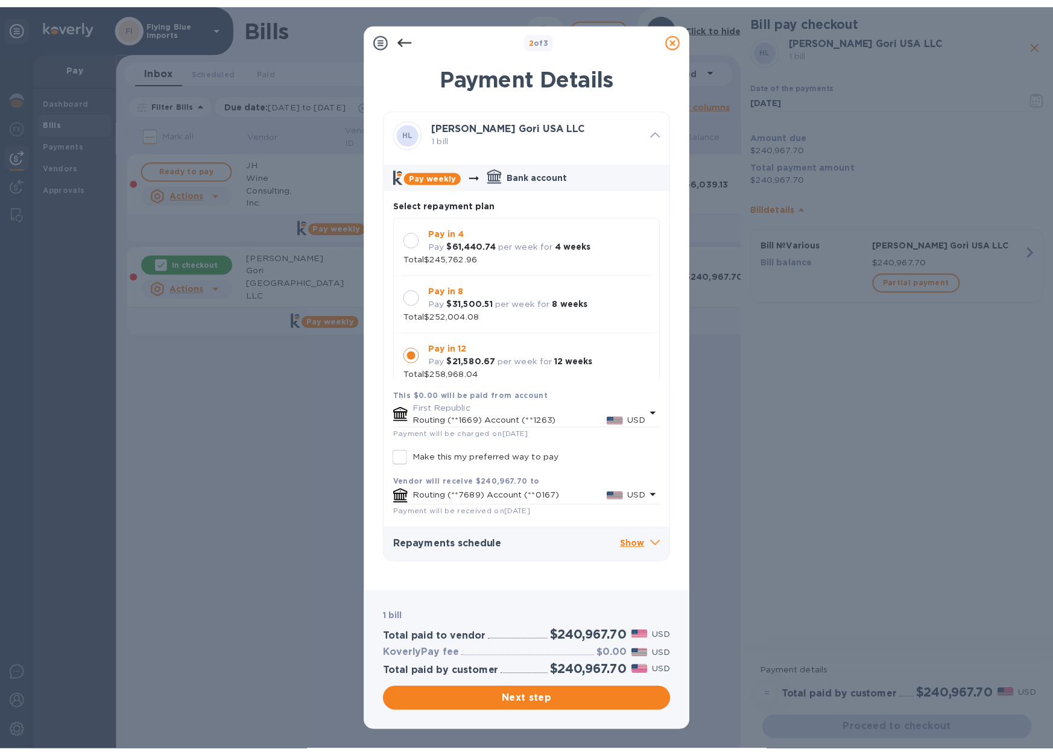
scroll to position [15, 0]
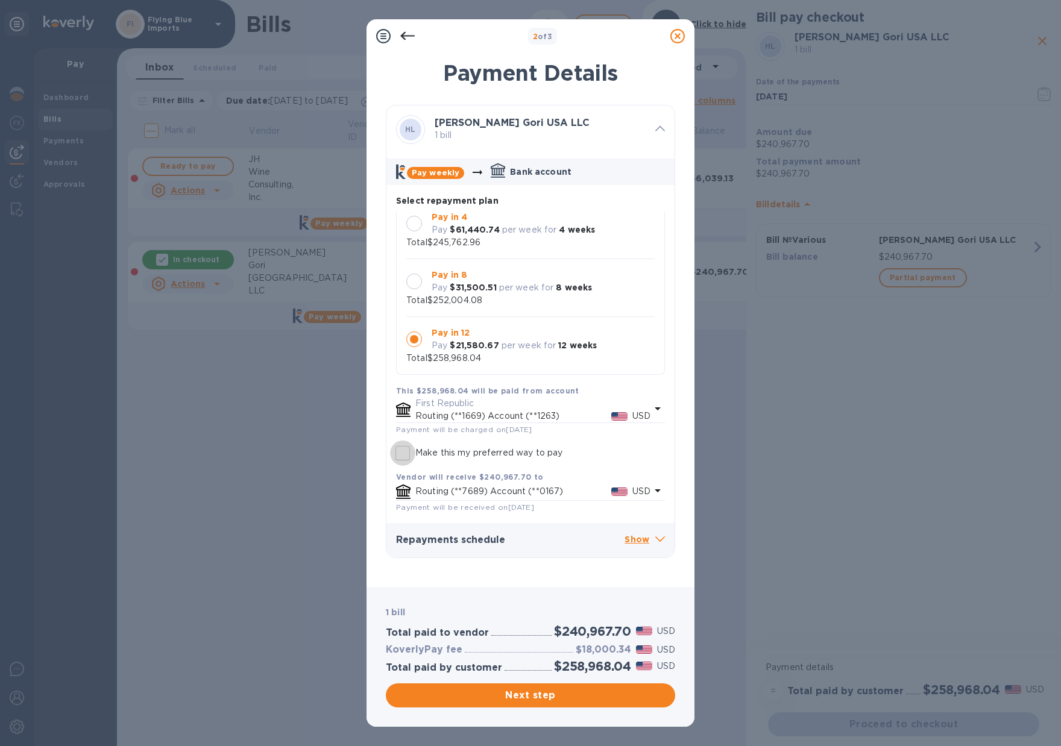
click at [400, 447] on input "Make this my preferred way to pay" at bounding box center [402, 453] width 25 height 25
checkbox input "true"
click at [542, 693] on span "Next step" at bounding box center [531, 696] width 270 height 14
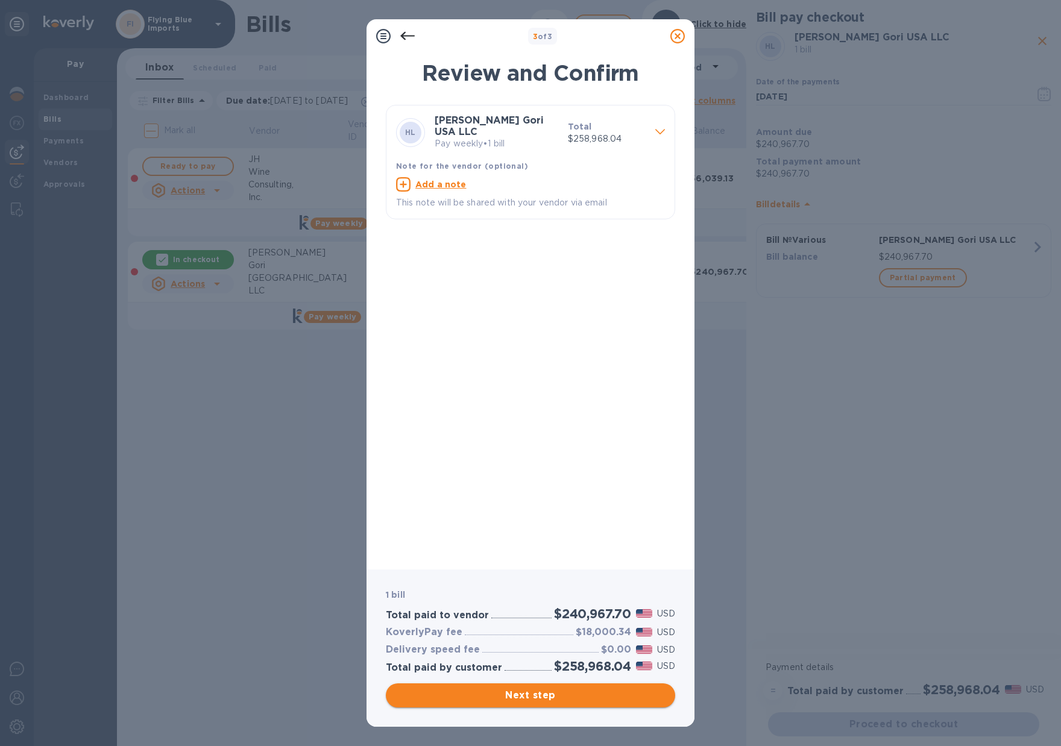
click at [547, 692] on span "Next step" at bounding box center [531, 696] width 270 height 14
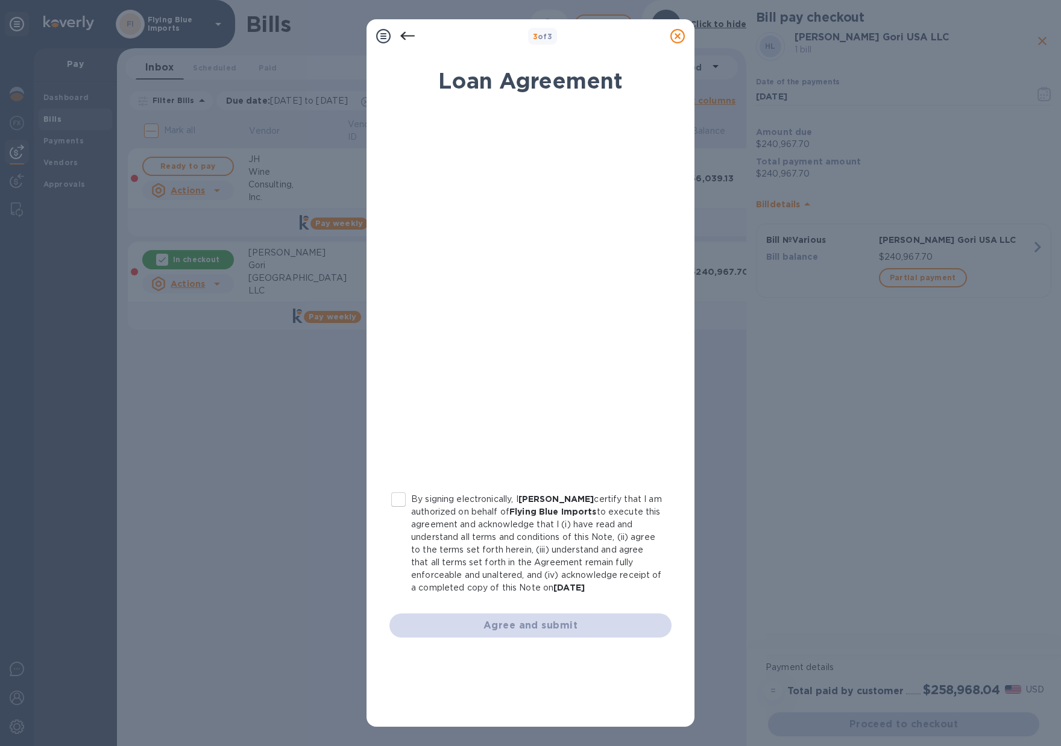
click at [396, 506] on input "By signing electronically, I [PERSON_NAME] certify that I am authorized on beha…" at bounding box center [398, 499] width 25 height 25
checkbox input "true"
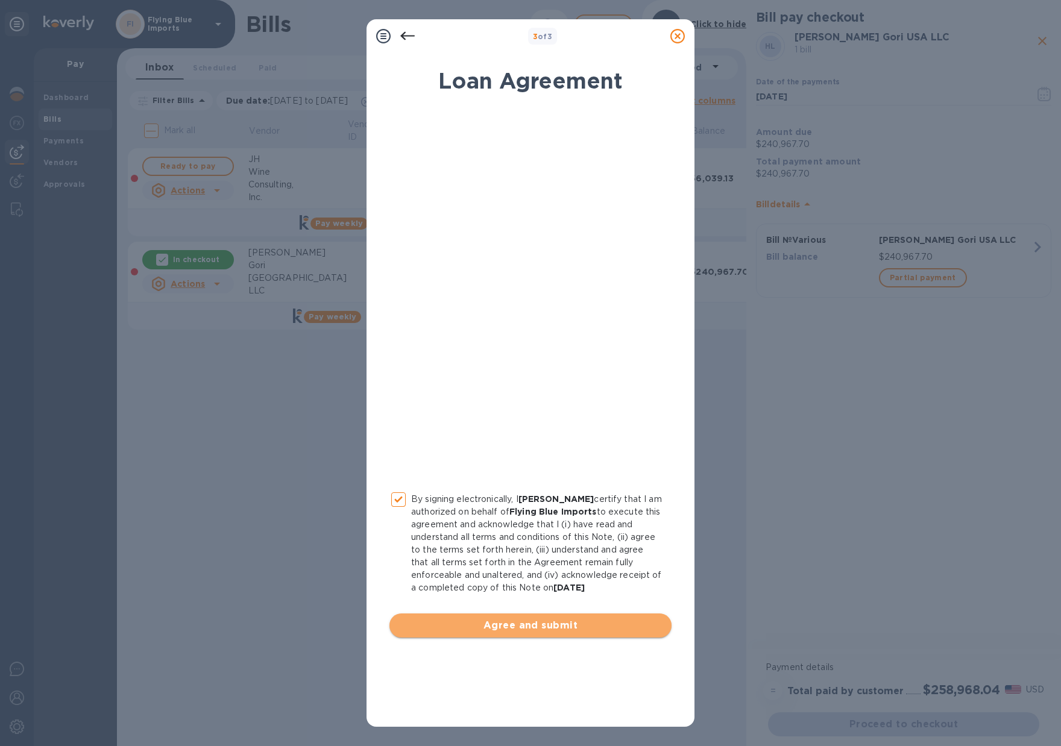
click at [575, 631] on span "Agree and submit" at bounding box center [530, 626] width 263 height 14
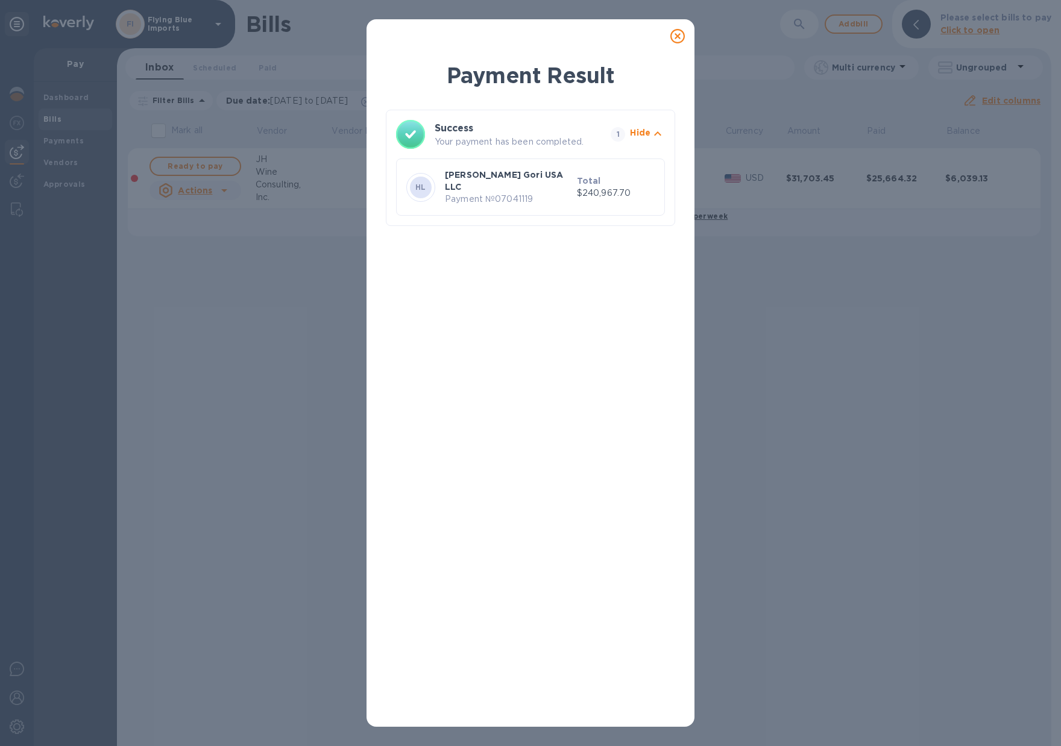
click at [681, 36] on icon at bounding box center [677, 36] width 14 height 14
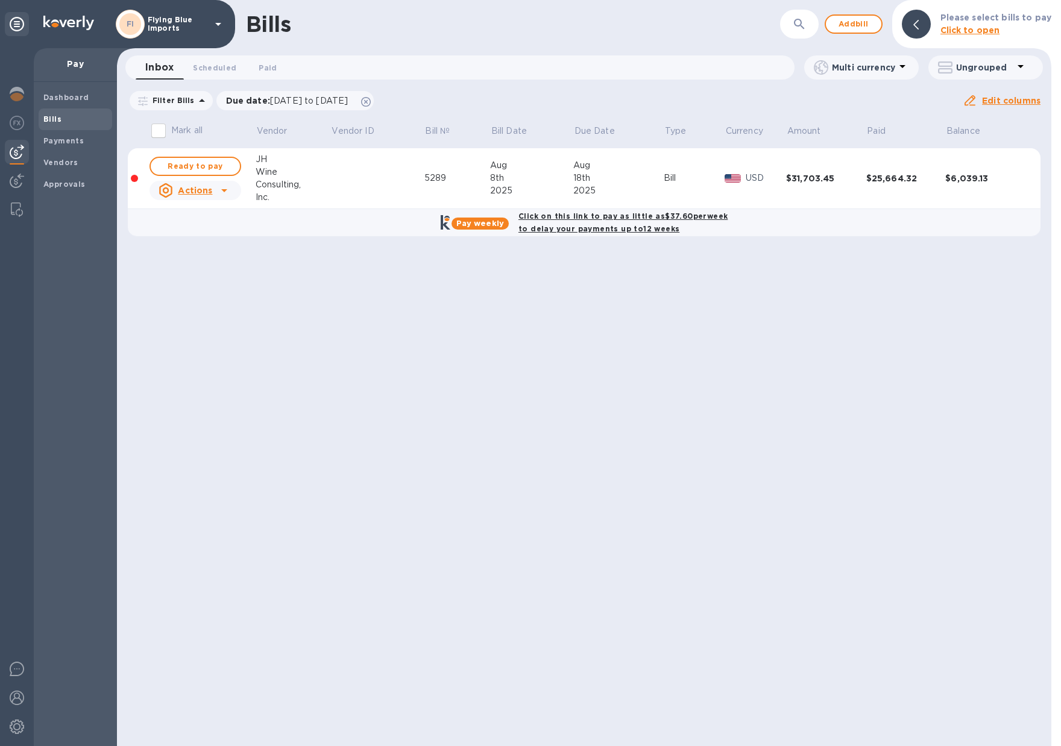
click at [478, 347] on div "Bills ​ Add bill Please select bills to pay Click to open Inbox 0 Scheduled 0 P…" at bounding box center [584, 373] width 935 height 746
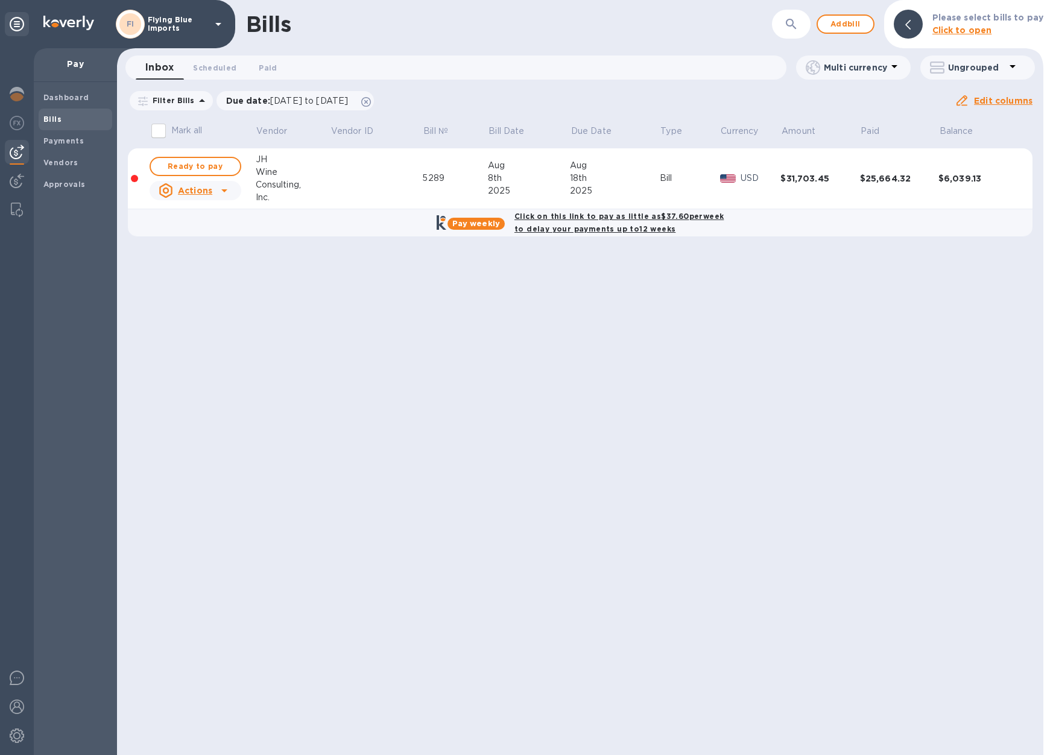
click at [661, 330] on div "Bills ​ Add bill Please select bills to pay Click to open Inbox 0 Scheduled 0 P…" at bounding box center [580, 377] width 926 height 755
click at [83, 136] on span "Payments" at bounding box center [75, 141] width 64 height 12
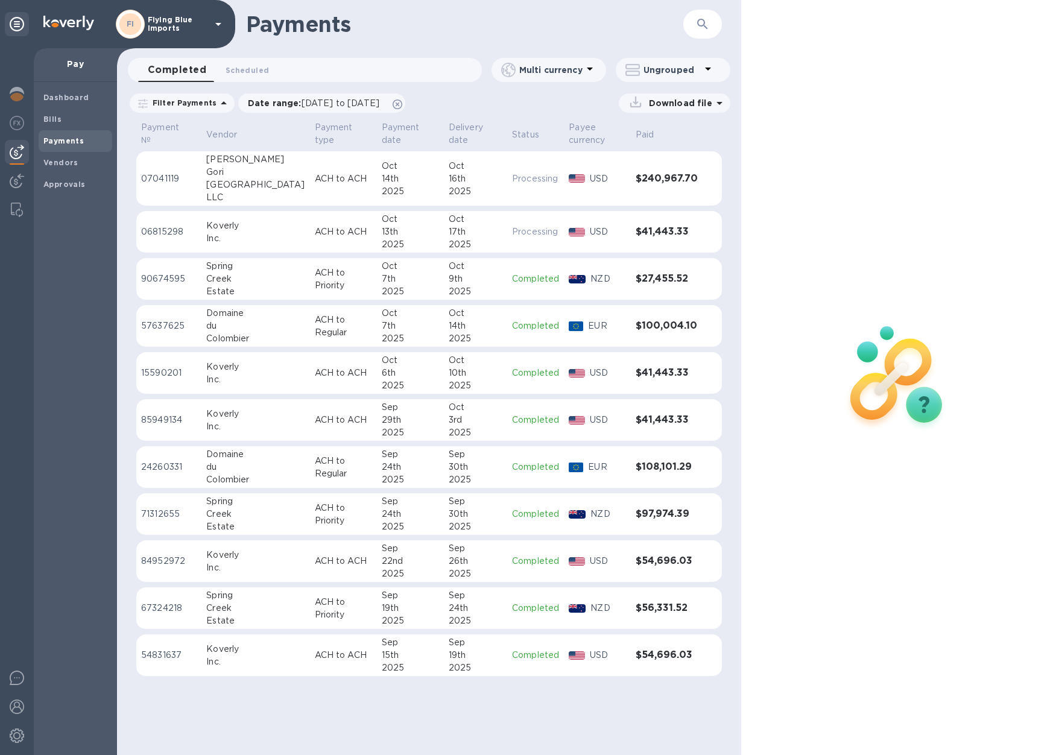
click at [472, 172] on div "16th" at bounding box center [476, 178] width 54 height 13
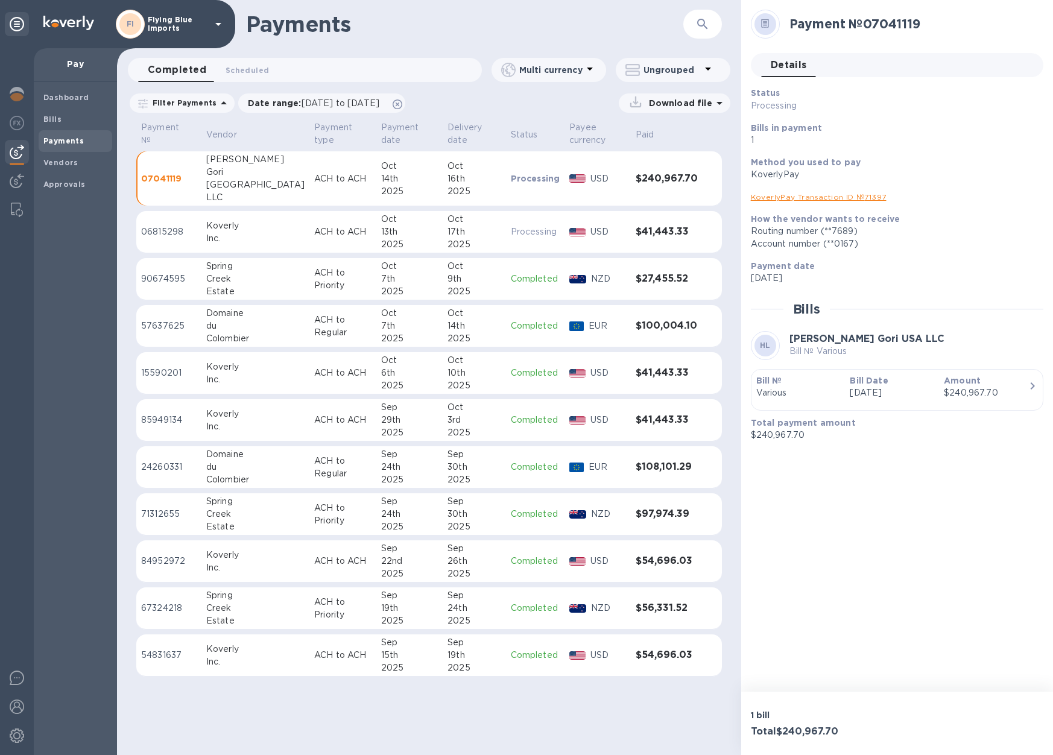
click at [1028, 388] on icon "button" at bounding box center [1032, 386] width 14 height 14
